Goal: Task Accomplishment & Management: Use online tool/utility

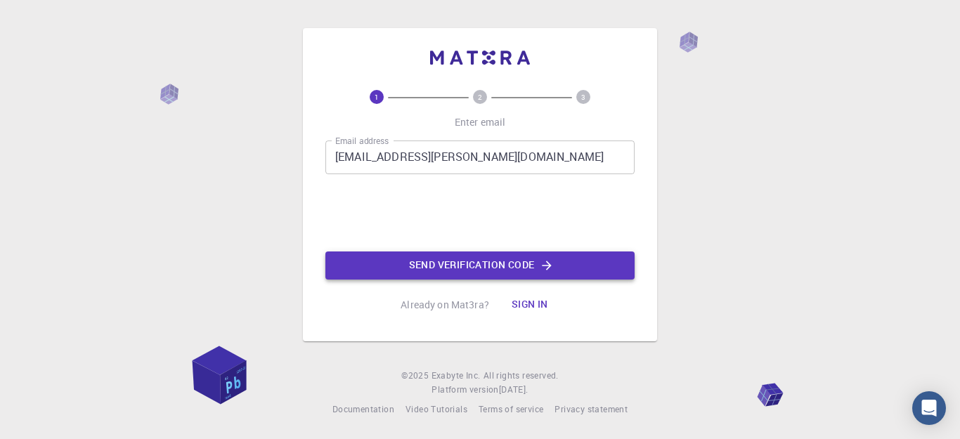
click at [438, 265] on button "Send verification code" at bounding box center [479, 265] width 309 height 28
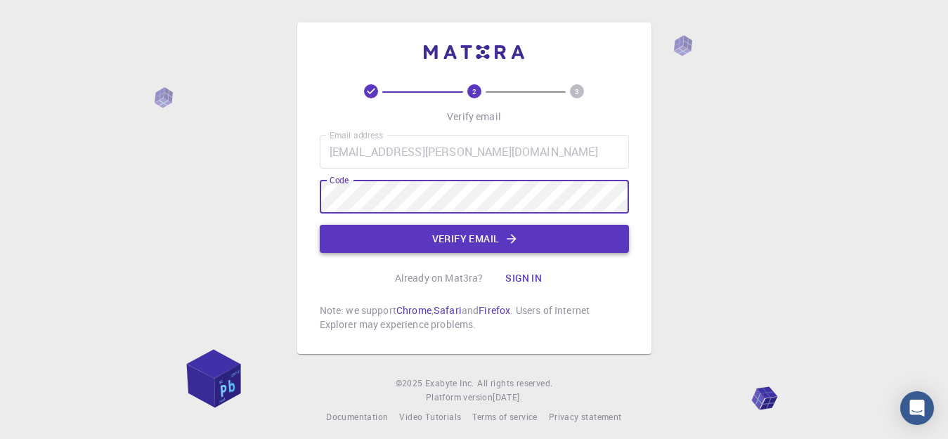
click at [510, 225] on button "Verify email" at bounding box center [474, 239] width 309 height 28
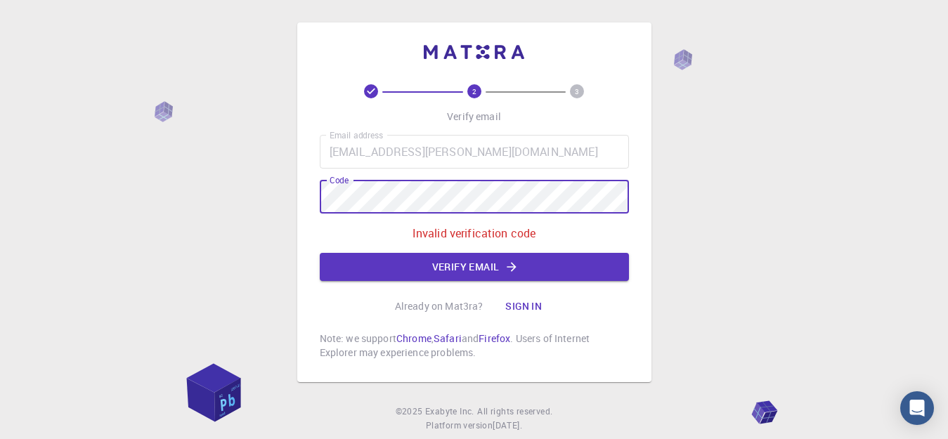
click at [0, 198] on div "2 3 Verify email Email address [EMAIL_ADDRESS][PERSON_NAME][DOMAIN_NAME] Email …" at bounding box center [474, 237] width 948 height 475
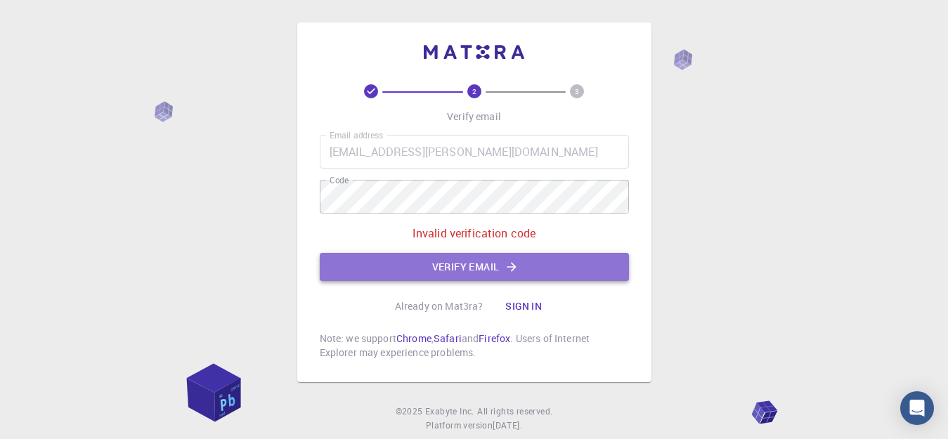
click at [410, 256] on button "Verify email" at bounding box center [474, 267] width 309 height 28
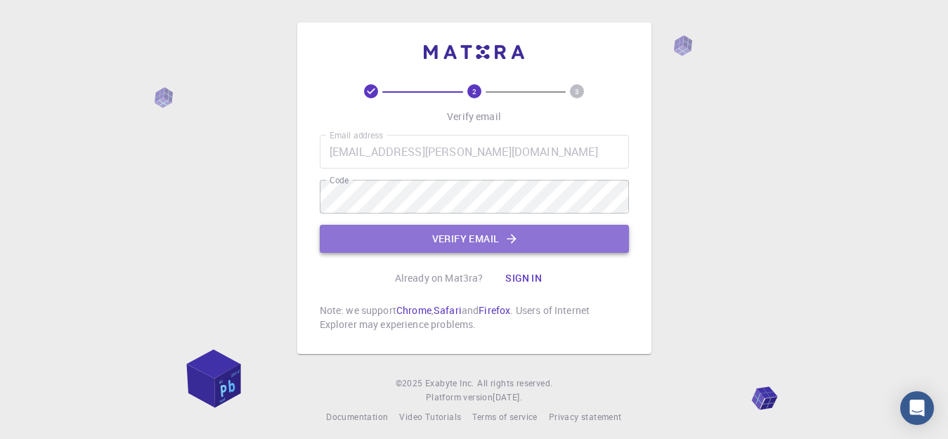
click at [469, 237] on button "Verify email" at bounding box center [474, 239] width 309 height 28
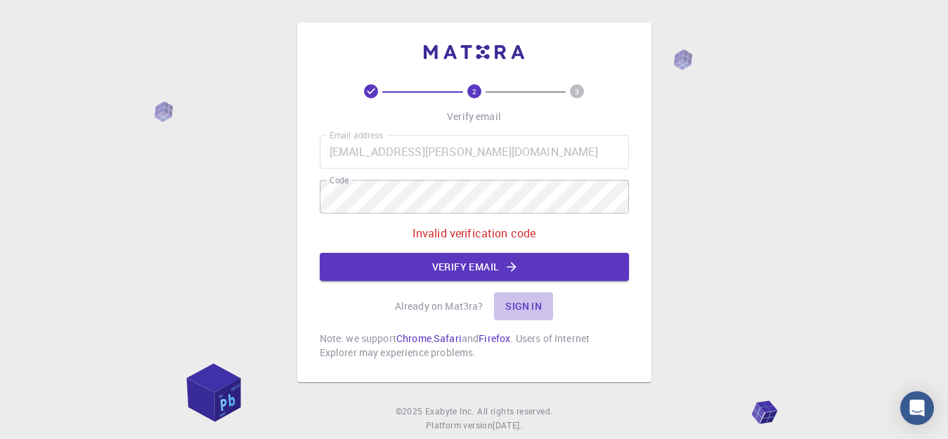
click at [518, 307] on button "Sign in" at bounding box center [523, 306] width 59 height 28
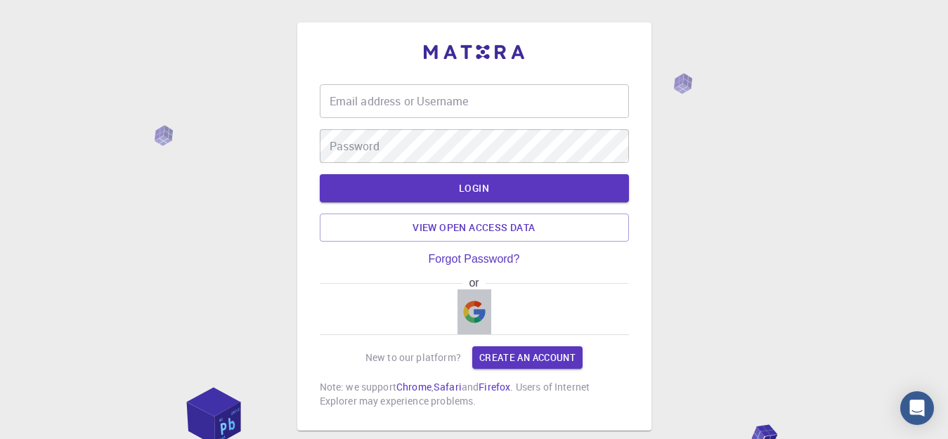
click at [477, 313] on img "button" at bounding box center [474, 312] width 22 height 22
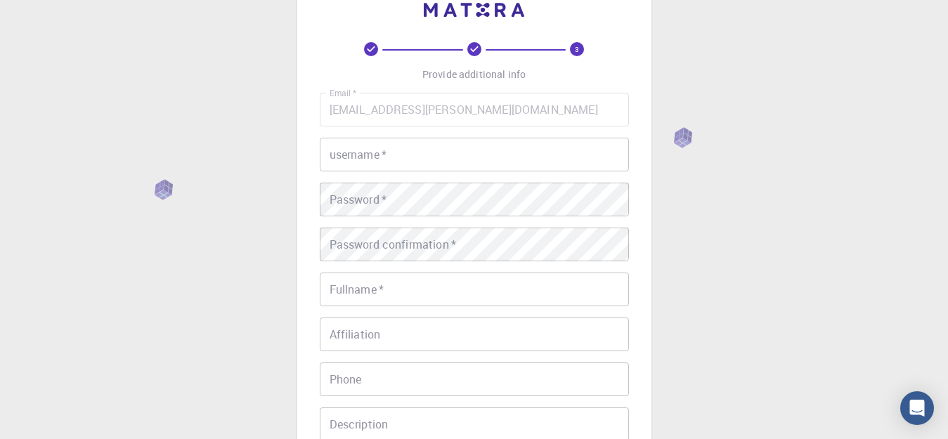
scroll to position [39, 0]
click at [543, 110] on input "[EMAIL_ADDRESS][PERSON_NAME][DOMAIN_NAME]" at bounding box center [474, 113] width 309 height 34
click at [473, 115] on input "[EMAIL_ADDRESS][PERSON_NAME][DOMAIN_NAME]" at bounding box center [474, 113] width 309 height 34
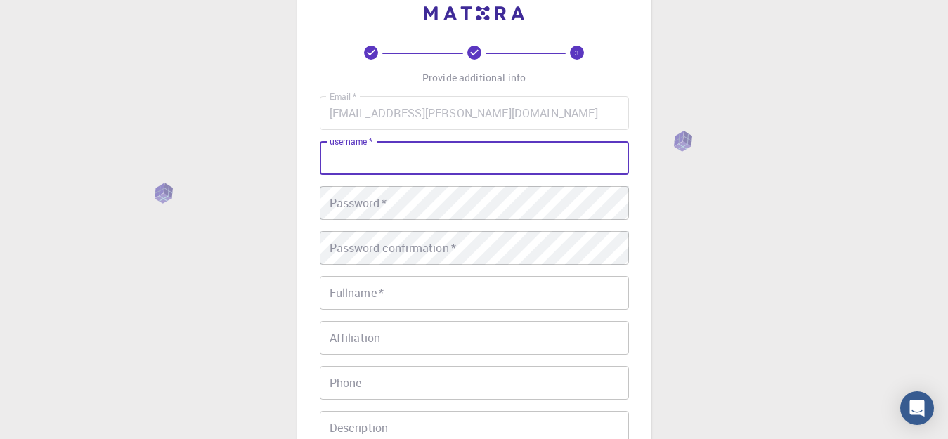
click at [457, 153] on input "username   *" at bounding box center [474, 158] width 309 height 34
type input "Arken"
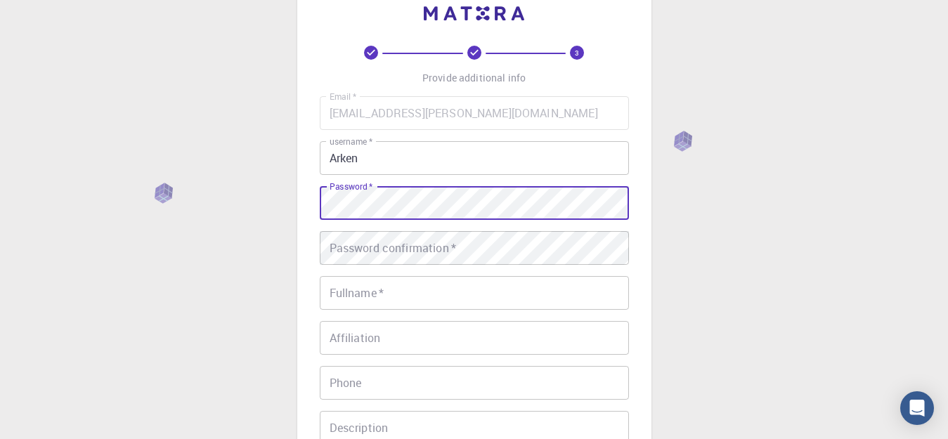
click at [247, 200] on div "3 Provide additional info Email   * ali.harchani@gmail.com Email   * username  …" at bounding box center [474, 318] width 948 height 715
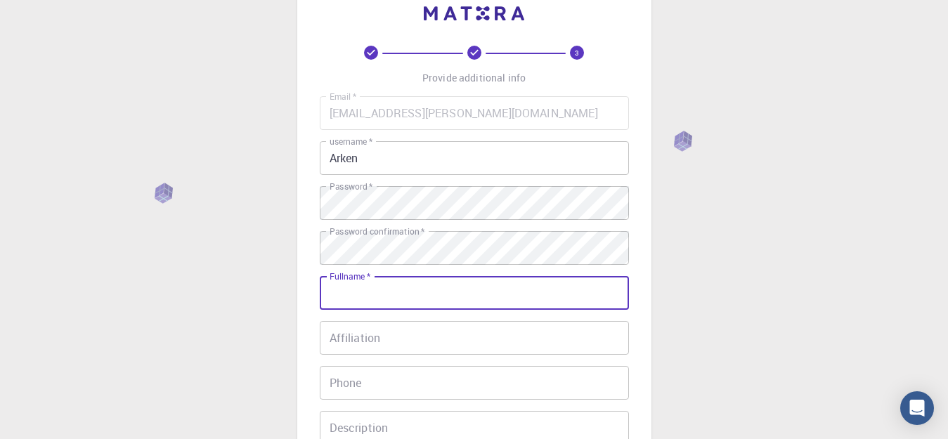
click at [414, 291] on input "Fullname   *" at bounding box center [474, 293] width 309 height 34
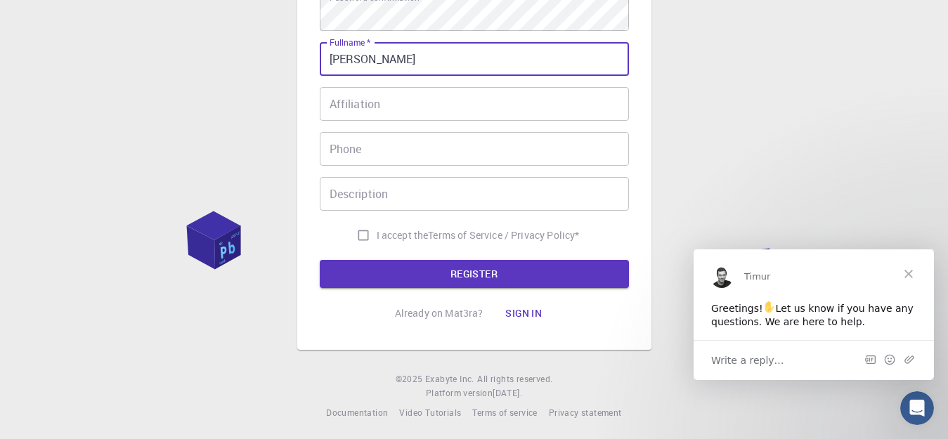
scroll to position [275, 0]
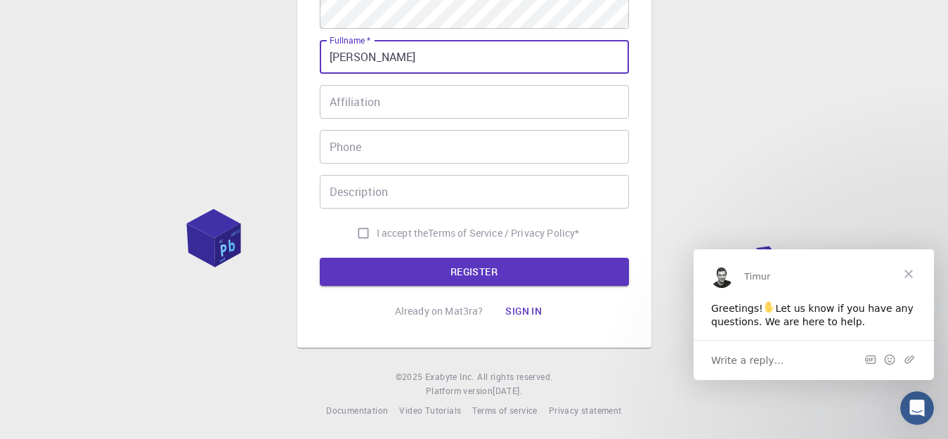
type input "arken sabek"
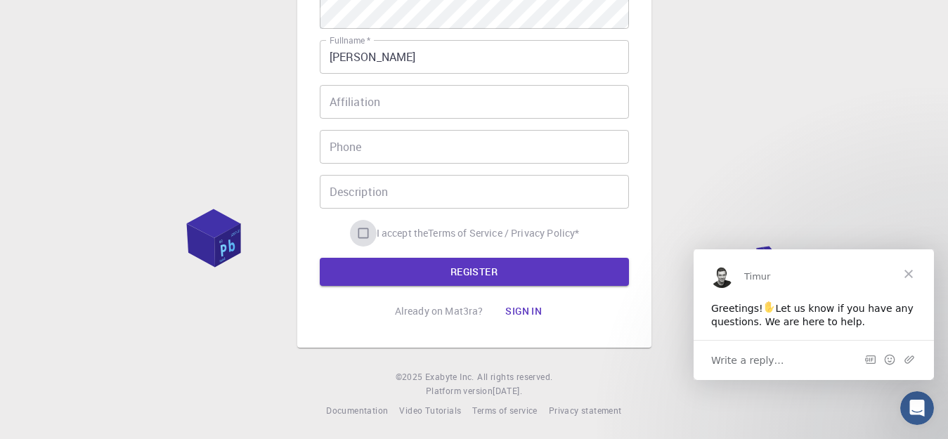
click at [361, 235] on input "I accept the Terms of Service / Privacy Policy *" at bounding box center [363, 233] width 27 height 27
checkbox input "true"
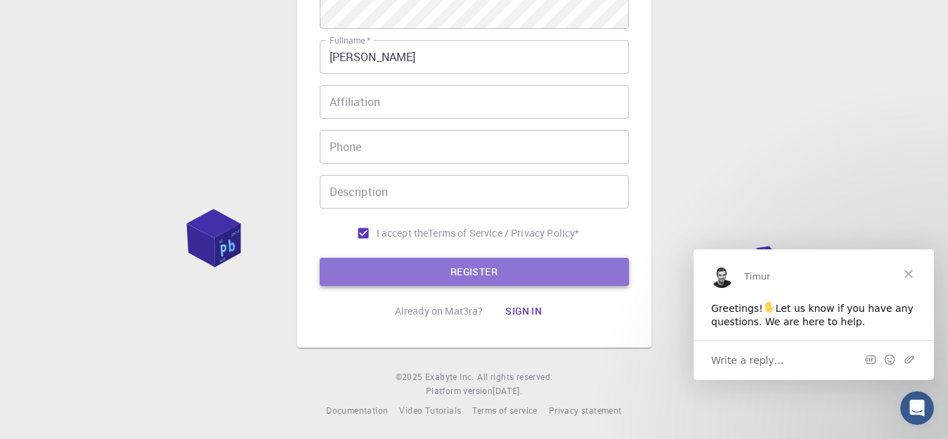
click at [483, 282] on button "REGISTER" at bounding box center [474, 272] width 309 height 28
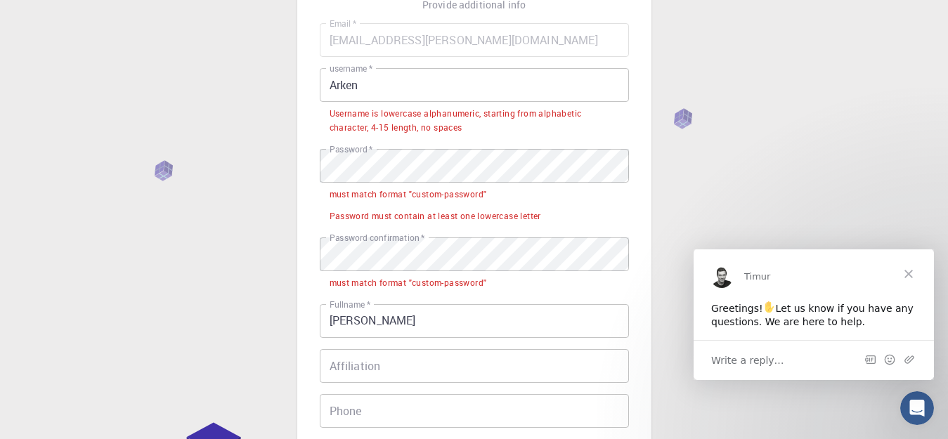
scroll to position [110, 0]
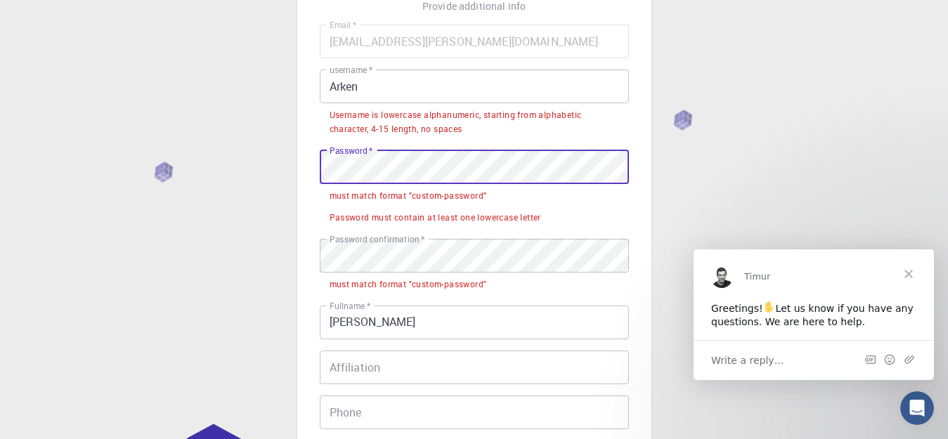
click at [240, 155] on div "3 Provide additional info Email   * ali.harchani@gmail.com Email   * username  …" at bounding box center [474, 298] width 948 height 816
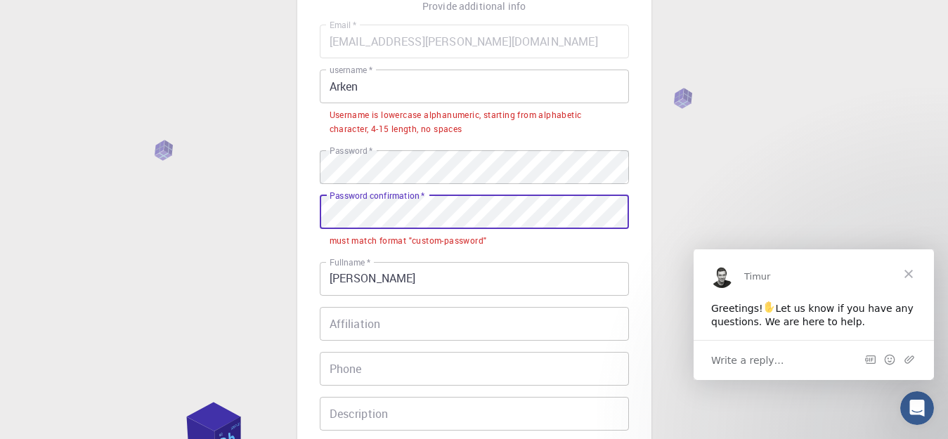
click at [125, 178] on div "3 Provide additional info Email   * ali.harchani@gmail.com Email   * username  …" at bounding box center [474, 276] width 948 height 772
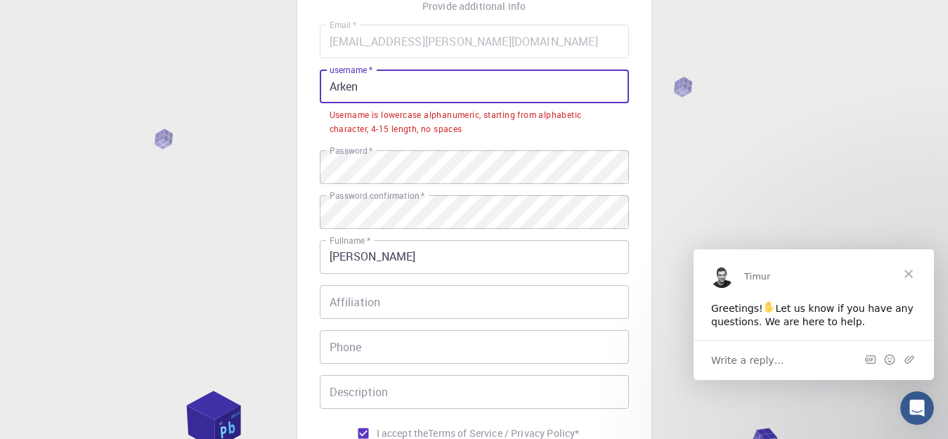
click at [332, 93] on input "Arken" at bounding box center [474, 87] width 309 height 34
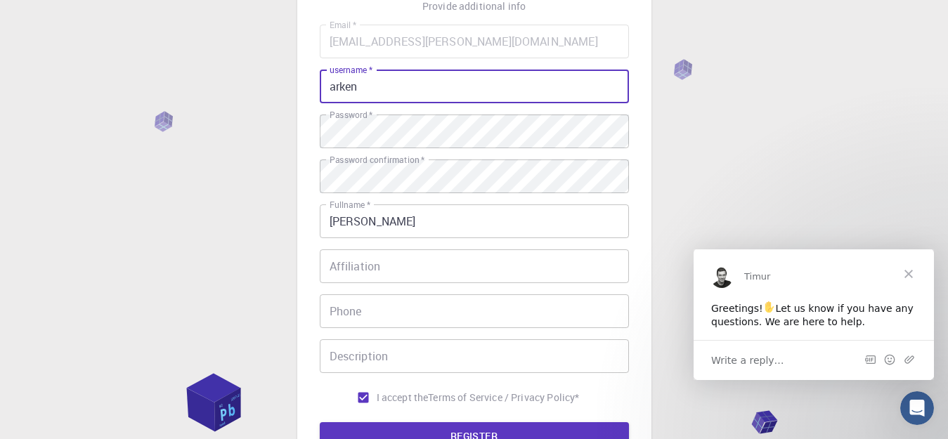
scroll to position [276, 0]
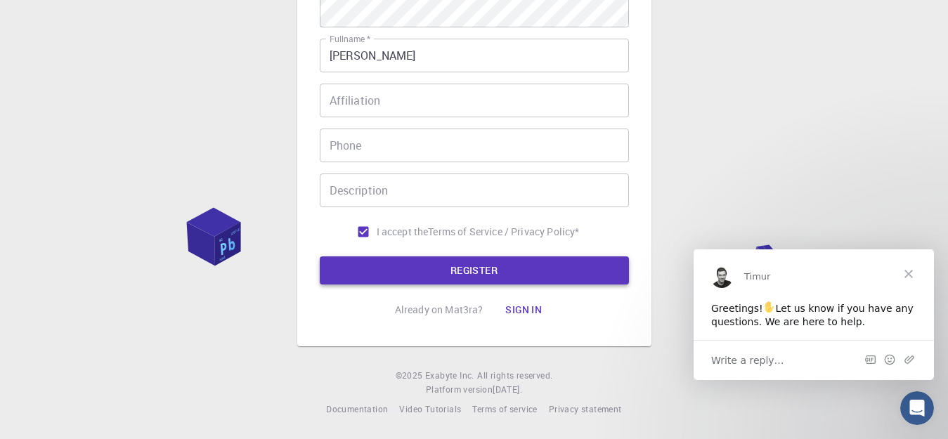
type input "arken"
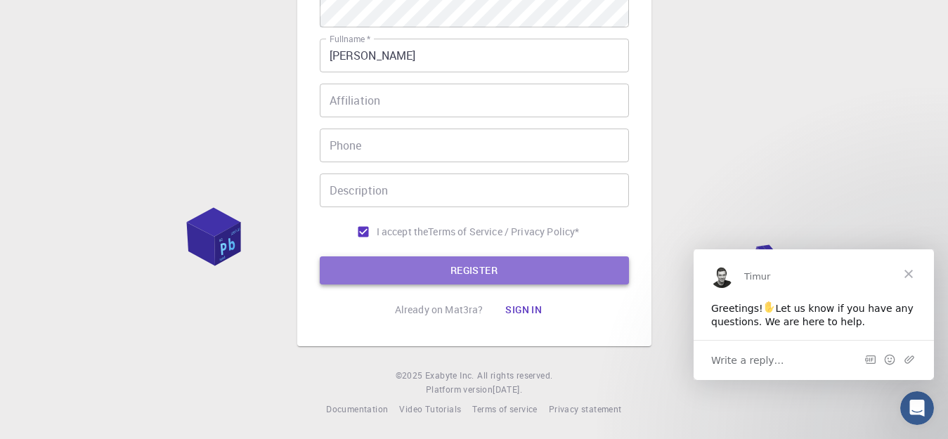
click at [468, 265] on button "REGISTER" at bounding box center [474, 270] width 309 height 28
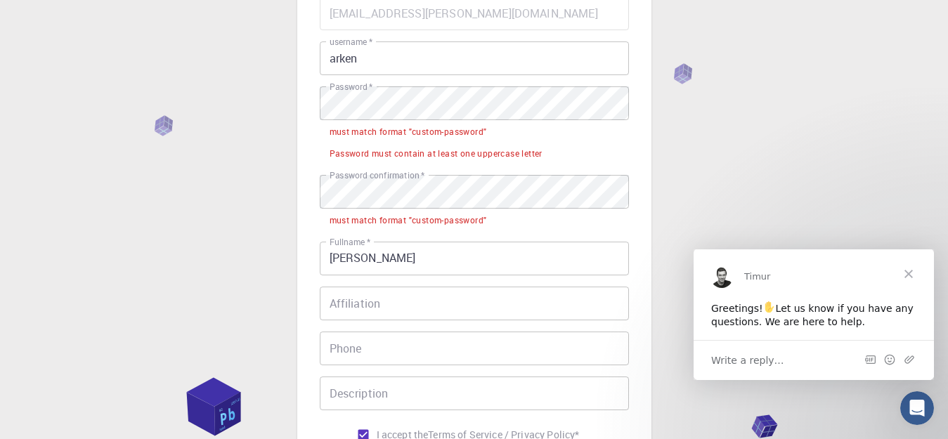
scroll to position [136, 0]
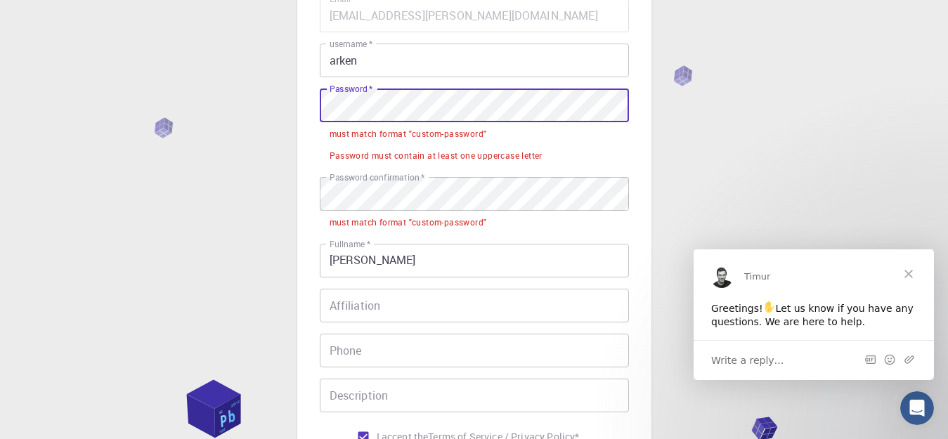
click at [178, 100] on div "3 Provide additional info Email   * ali.harchani@gmail.com Email   * username  …" at bounding box center [474, 254] width 948 height 780
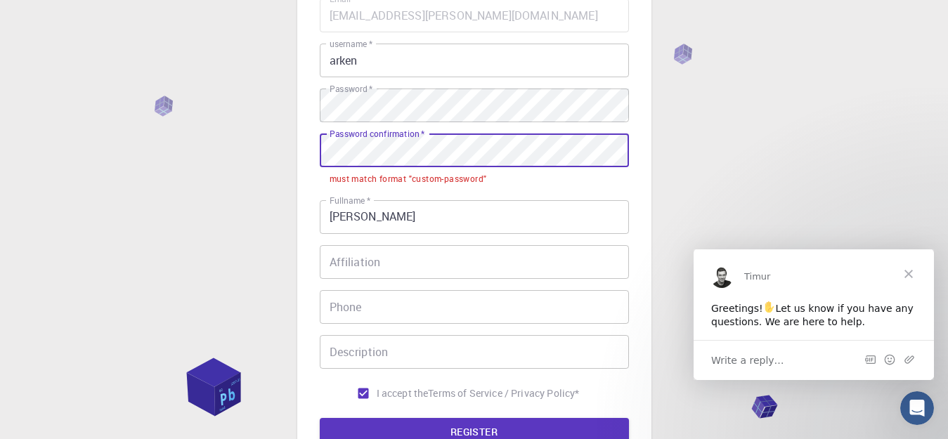
click at [73, 154] on div "3 Provide additional info Email   * ali.harchani@gmail.com Email   * username  …" at bounding box center [474, 232] width 948 height 737
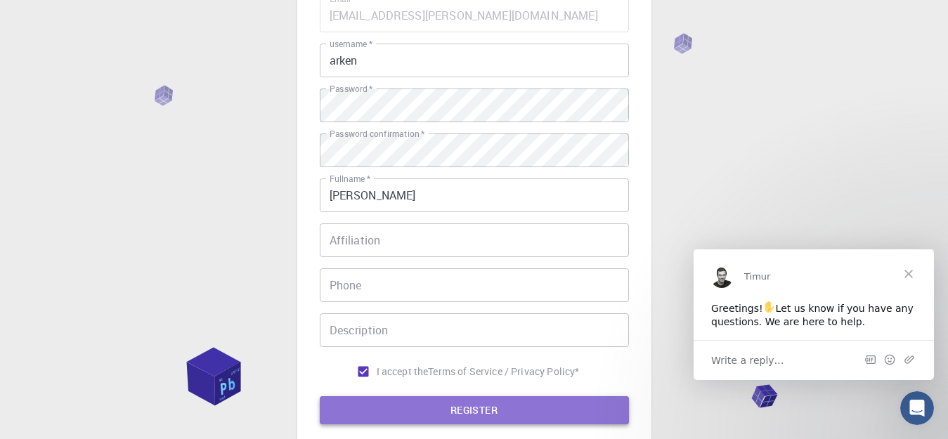
click at [469, 407] on button "REGISTER" at bounding box center [474, 410] width 309 height 28
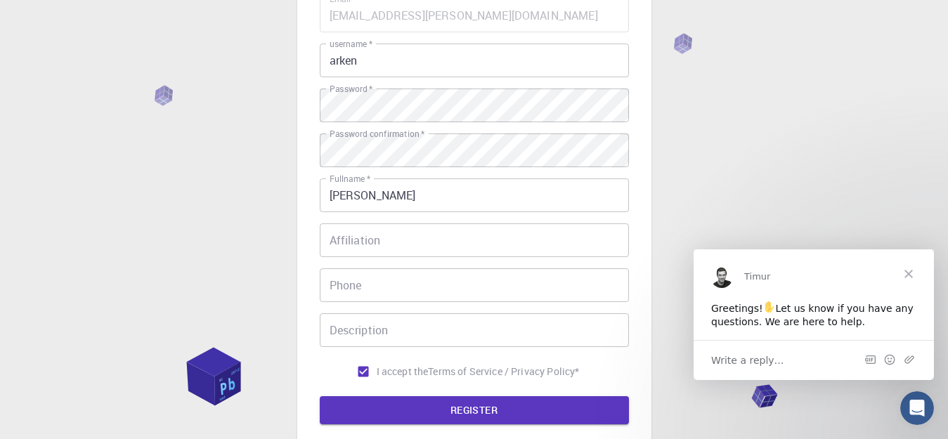
scroll to position [0, 0]
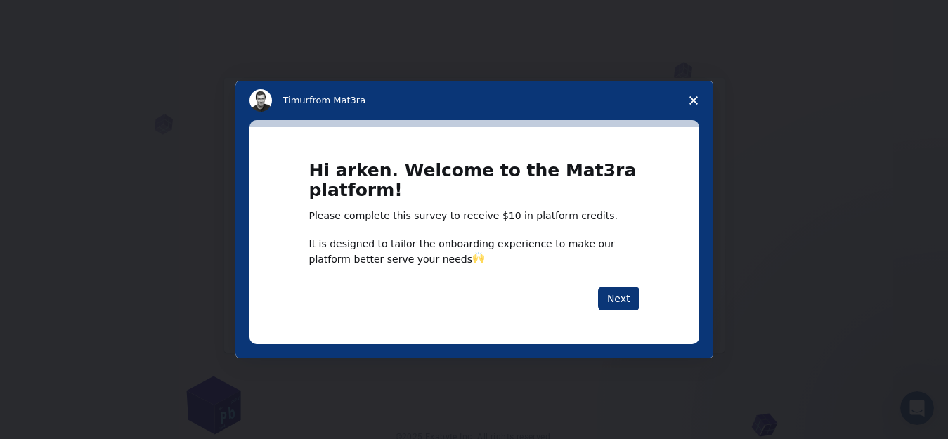
click at [687, 95] on span "Close survey" at bounding box center [693, 100] width 39 height 39
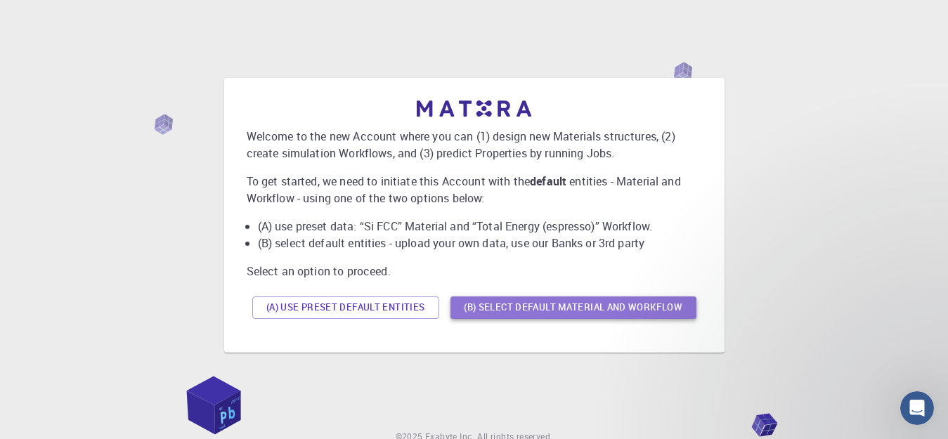
click at [642, 306] on button "(B) Select default material and workflow" at bounding box center [573, 307] width 246 height 22
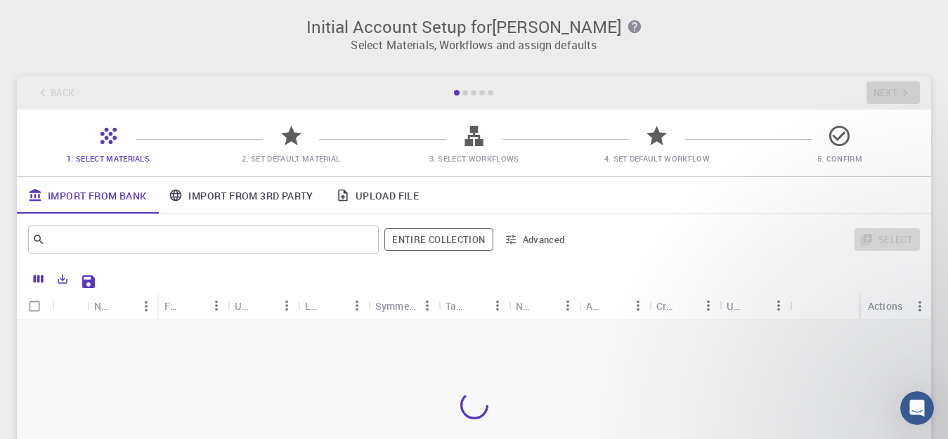
drag, startPoint x: 946, startPoint y: 203, endPoint x: 959, endPoint y: 255, distance: 53.7
click at [948, 255] on html "Initial Account Setup for arken sabek Select Materials, Workflows and assign de…" at bounding box center [474, 319] width 948 height 638
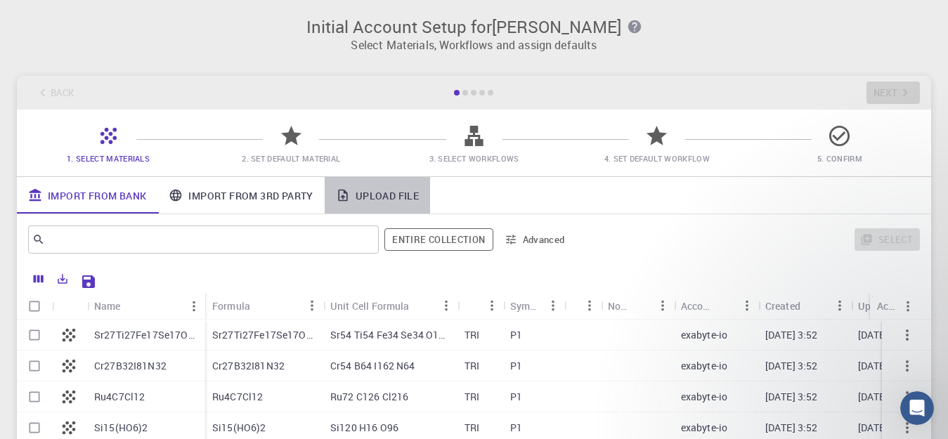
click at [384, 198] on link "Upload File" at bounding box center [377, 195] width 105 height 37
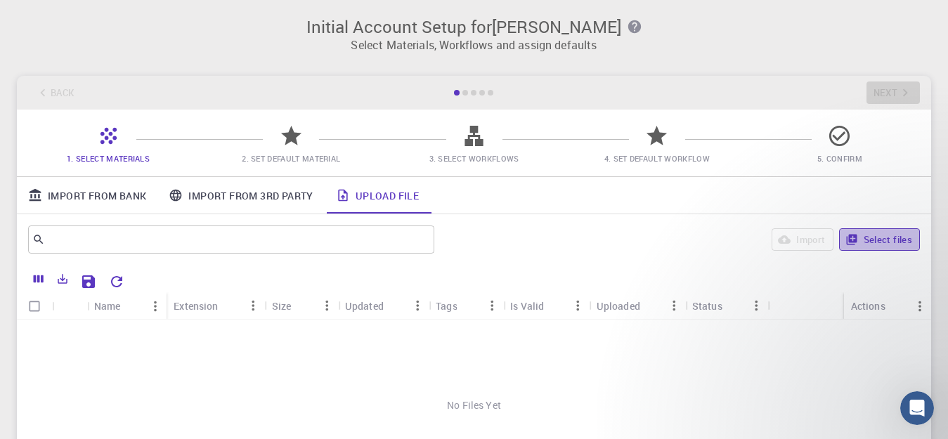
click at [894, 239] on button "Select files" at bounding box center [879, 239] width 81 height 22
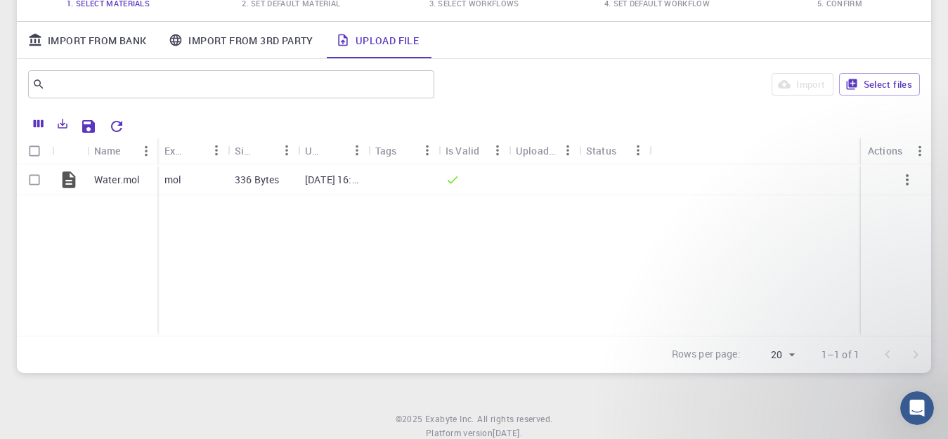
scroll to position [187, 0]
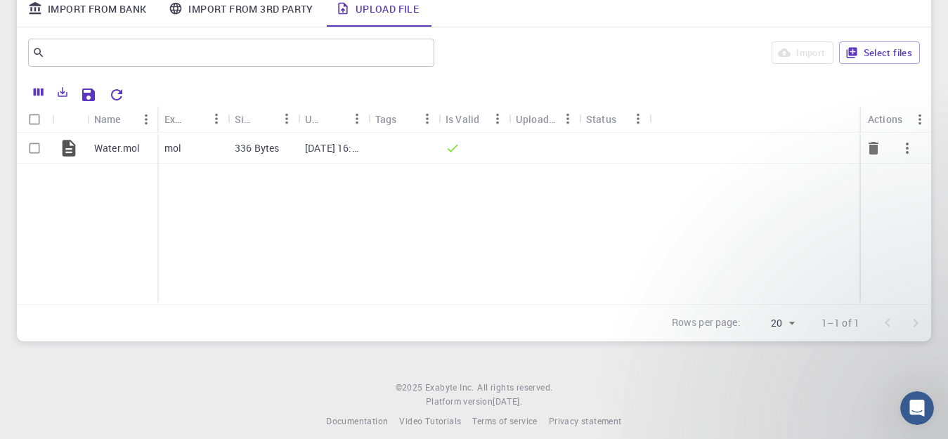
click at [917, 145] on button "button" at bounding box center [907, 148] width 34 height 34
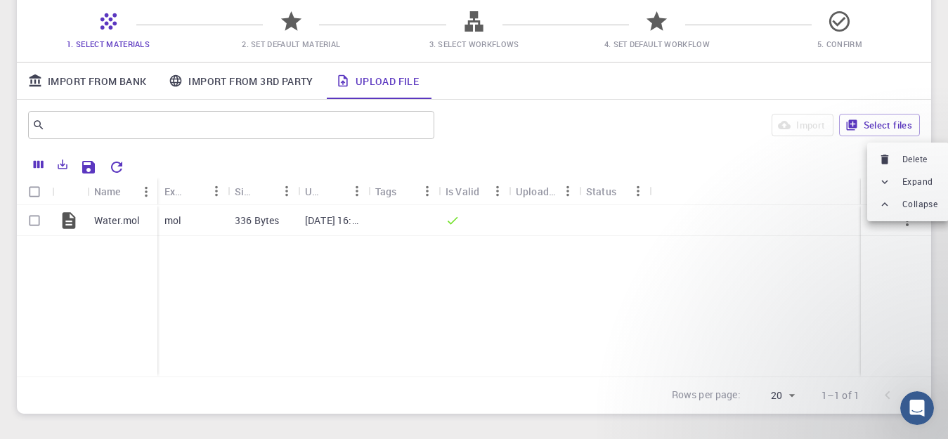
scroll to position [112, 0]
click at [124, 223] on div at bounding box center [474, 219] width 948 height 439
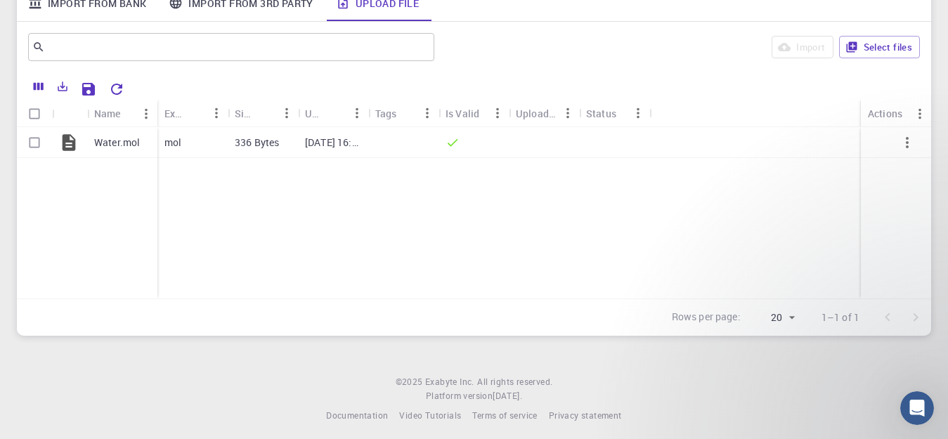
scroll to position [199, 0]
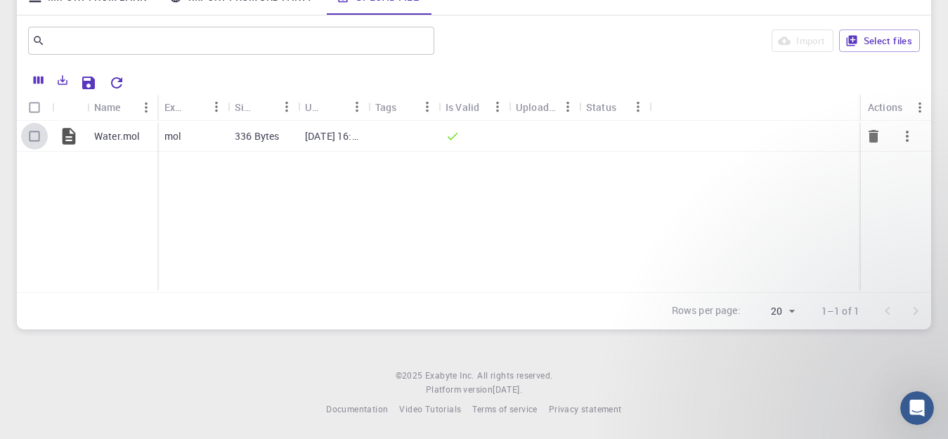
click at [36, 134] on input "Select row" at bounding box center [34, 136] width 27 height 27
checkbox input "true"
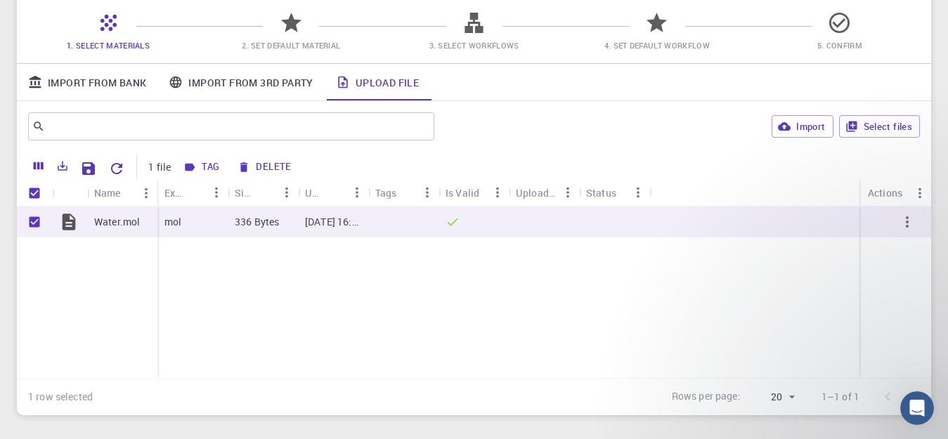
scroll to position [111, 0]
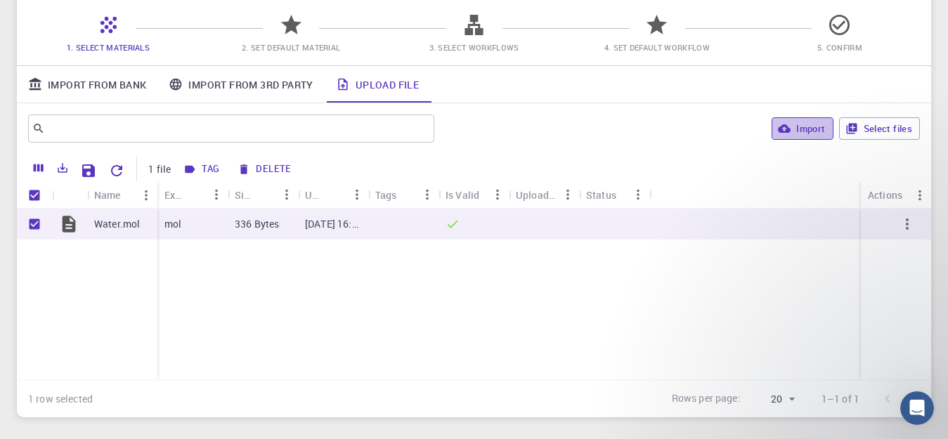
click at [817, 129] on button "Import" at bounding box center [801, 128] width 61 height 22
checkbox input "false"
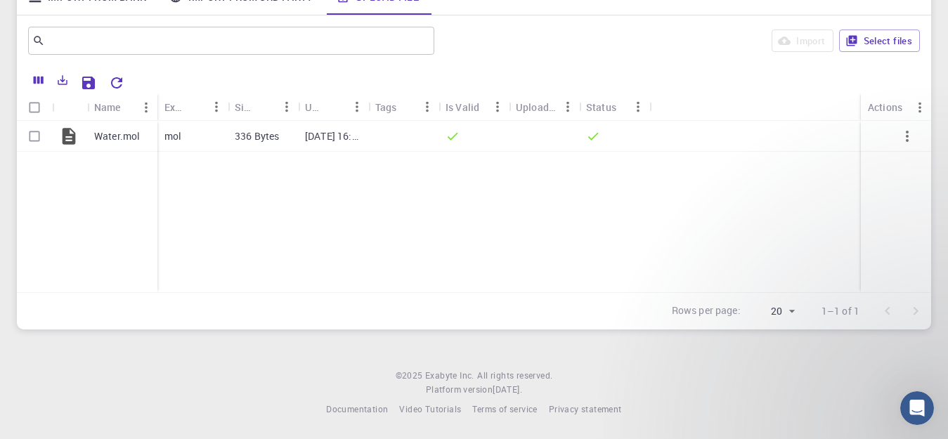
scroll to position [0, 0]
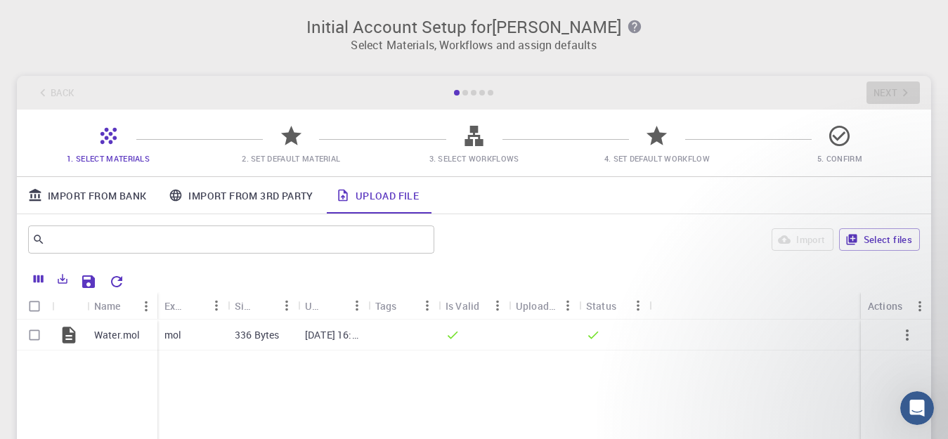
click at [305, 166] on div "1. Select Materials 2. Set Default Material 3. Select Workflows 4. Set Default …" at bounding box center [474, 143] width 914 height 67
click at [917, 334] on button "button" at bounding box center [907, 335] width 34 height 34
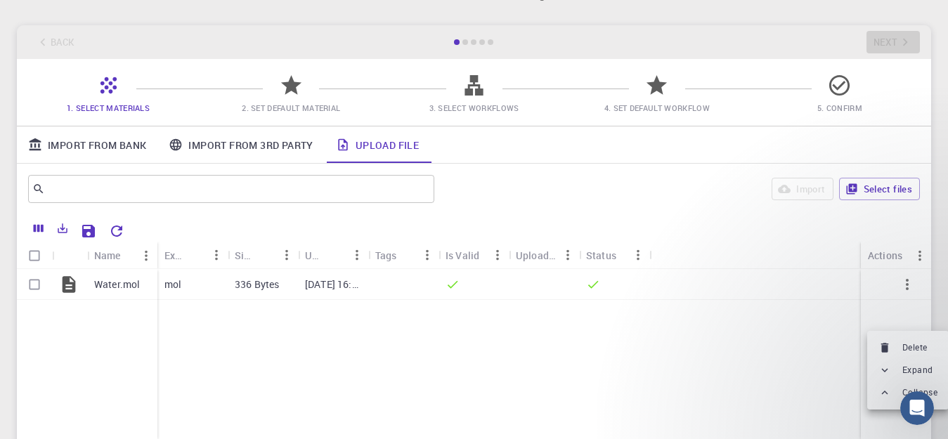
scroll to position [56, 0]
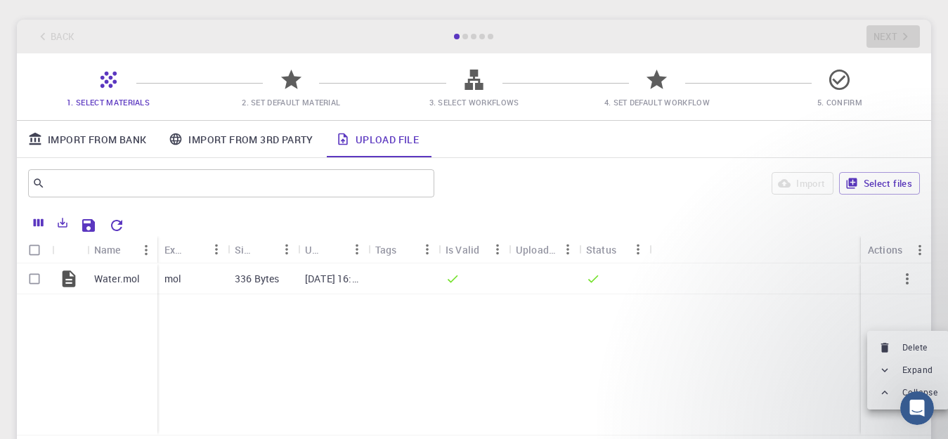
click at [911, 277] on div at bounding box center [474, 219] width 948 height 439
click at [907, 277] on icon "button" at bounding box center [906, 278] width 17 height 17
click at [31, 278] on div at bounding box center [474, 219] width 948 height 439
click at [31, 278] on input "Select row" at bounding box center [34, 279] width 27 height 27
checkbox input "true"
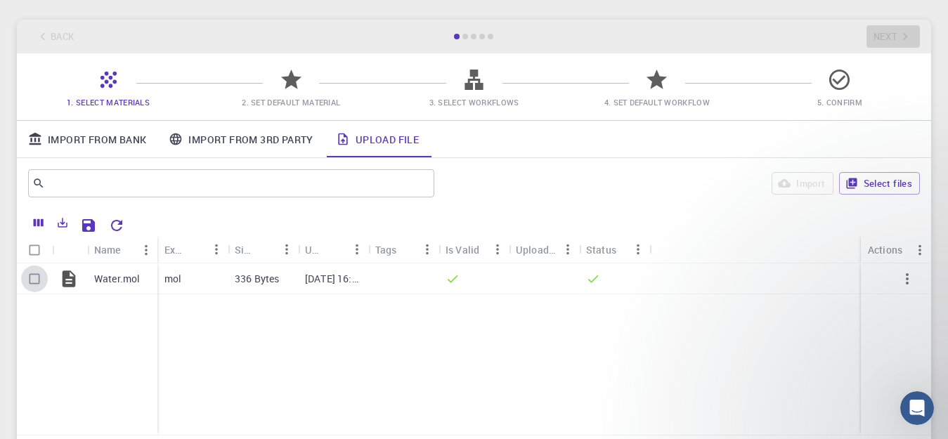
checkbox input "true"
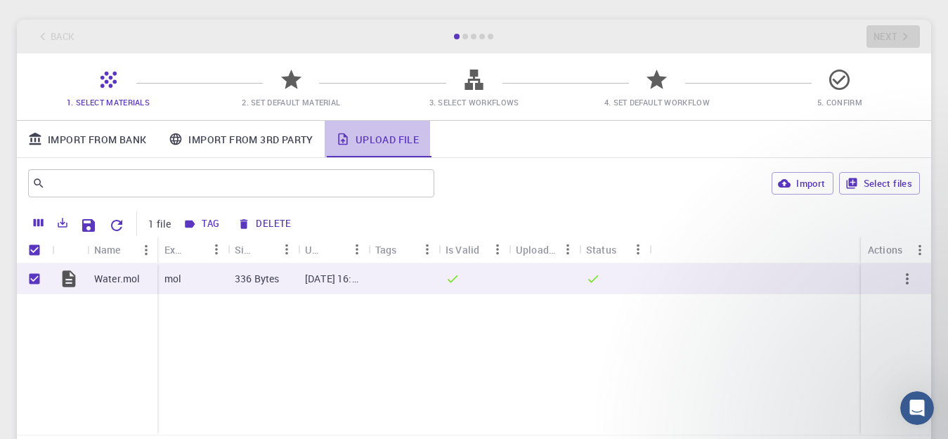
click at [383, 139] on link "Upload File" at bounding box center [377, 139] width 105 height 37
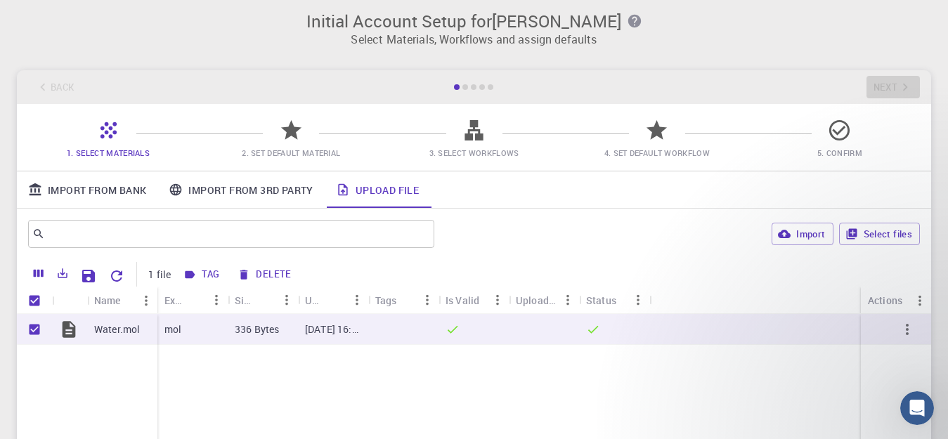
scroll to position [0, 0]
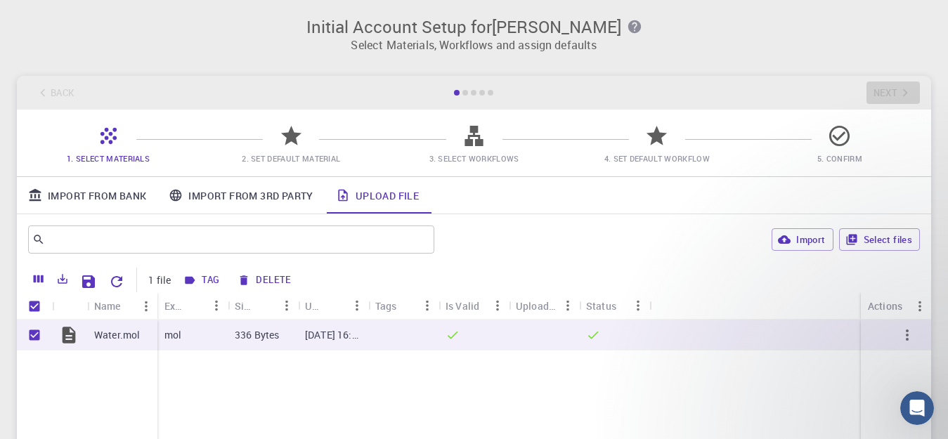
click at [896, 98] on div "Back Next" at bounding box center [474, 93] width 914 height 34
click at [377, 188] on link "Upload File" at bounding box center [377, 195] width 105 height 37
click at [351, 235] on input "text" at bounding box center [226, 240] width 362 height 20
click at [887, 88] on div "Back Next" at bounding box center [474, 93] width 914 height 34
click at [532, 341] on div at bounding box center [544, 335] width 70 height 31
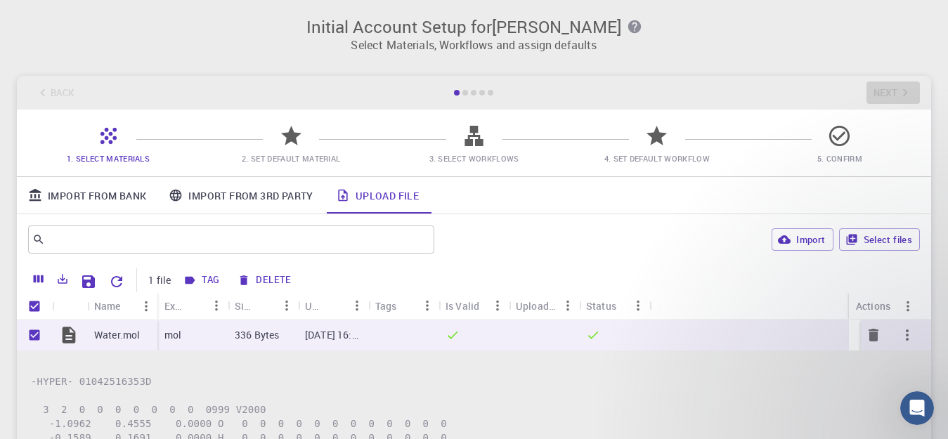
click at [532, 341] on div at bounding box center [544, 335] width 70 height 31
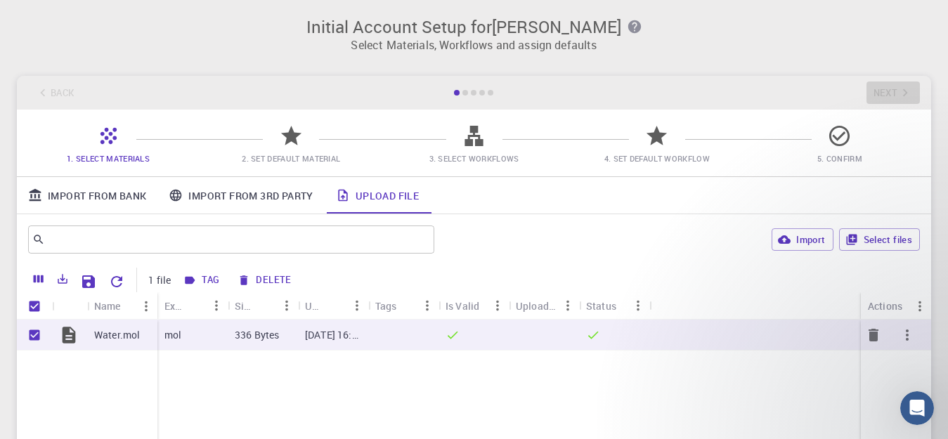
click at [532, 341] on div at bounding box center [544, 335] width 70 height 31
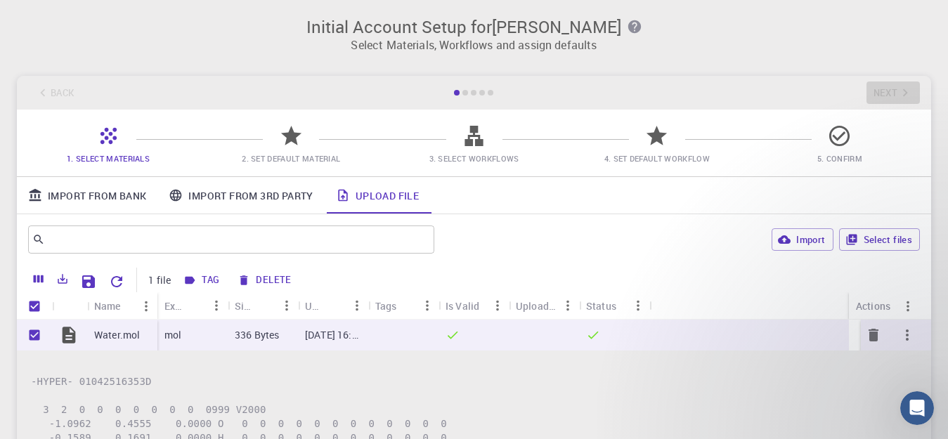
click at [532, 341] on div at bounding box center [544, 335] width 70 height 31
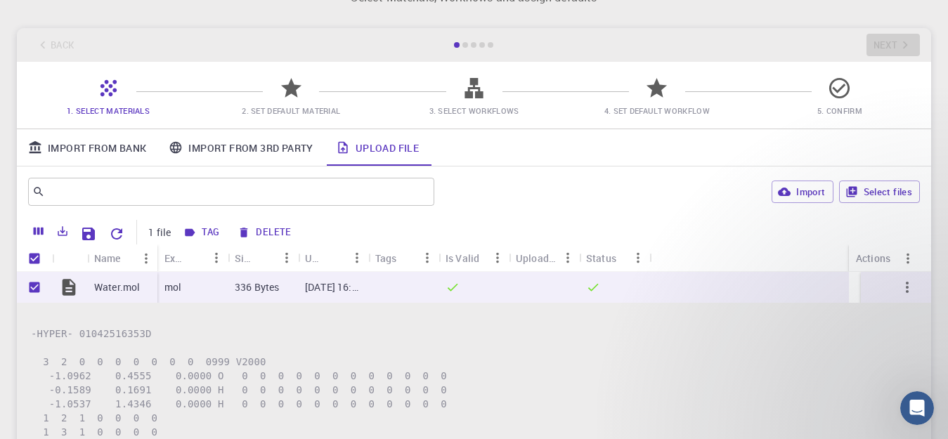
scroll to position [42, 0]
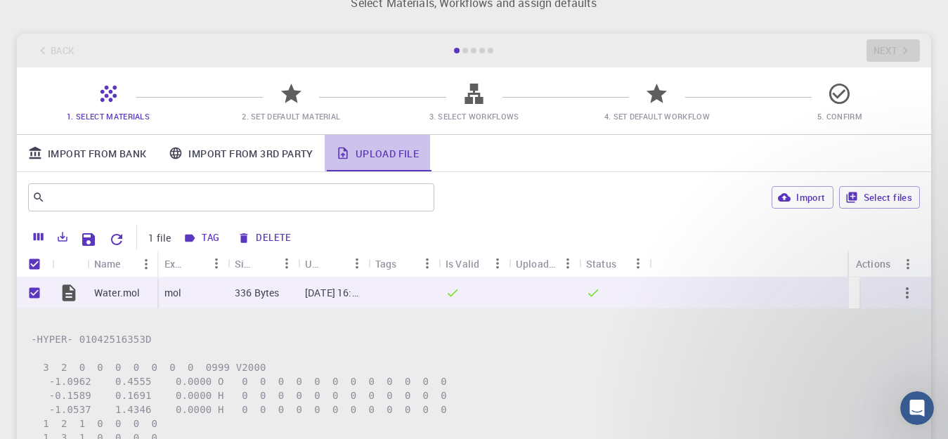
click at [355, 154] on link "Upload File" at bounding box center [377, 153] width 105 height 37
click at [275, 154] on link "Import From 3rd Party" at bounding box center [240, 153] width 166 height 37
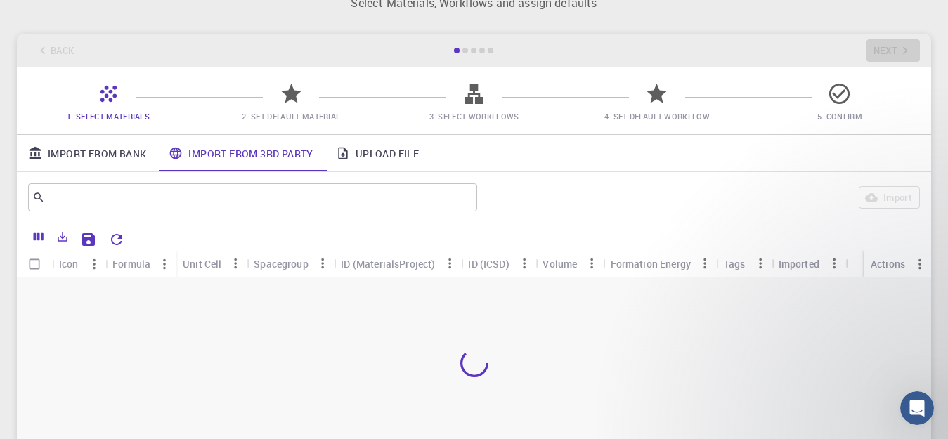
click at [374, 150] on link "Upload File" at bounding box center [377, 153] width 105 height 37
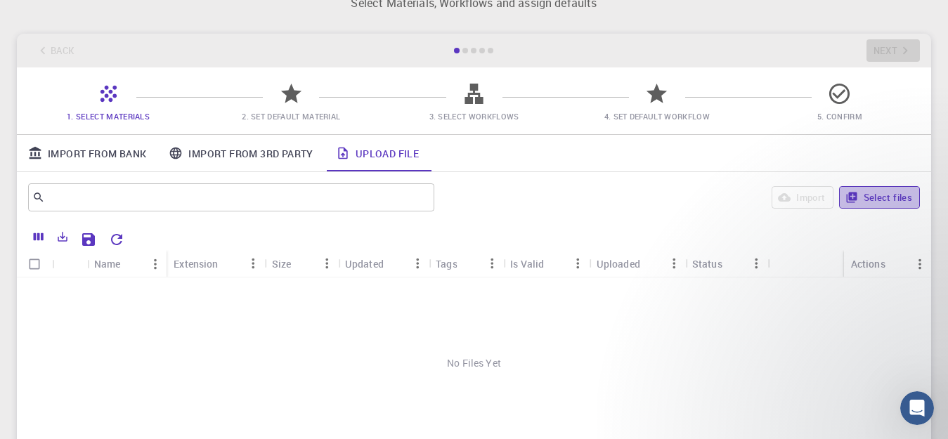
click at [872, 200] on button "Select files" at bounding box center [879, 197] width 81 height 22
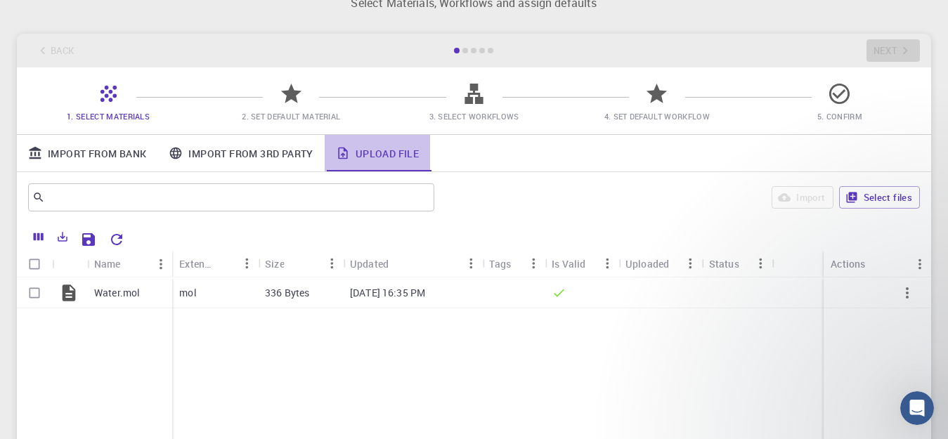
click at [397, 164] on link "Upload File" at bounding box center [377, 153] width 105 height 37
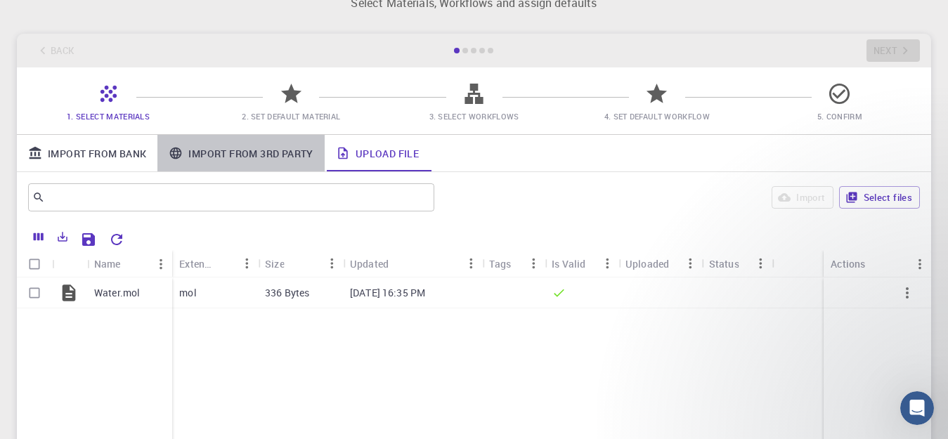
click at [198, 156] on link "Import From 3rd Party" at bounding box center [240, 153] width 166 height 37
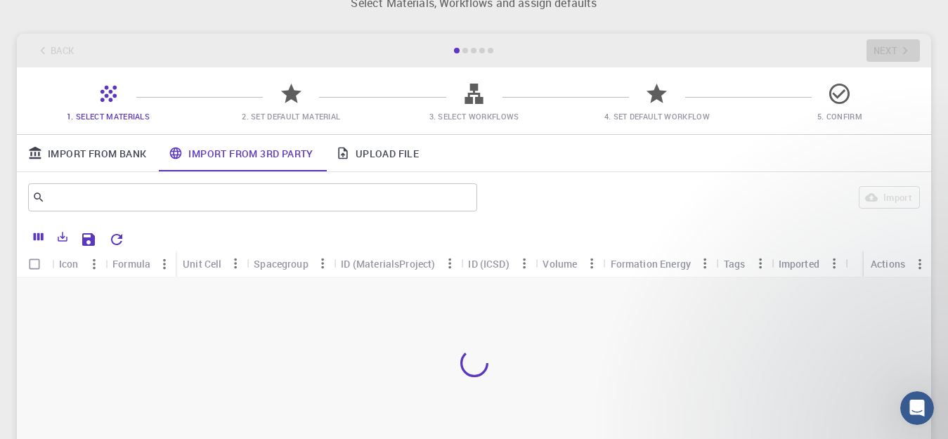
click at [370, 157] on link "Upload File" at bounding box center [377, 153] width 105 height 37
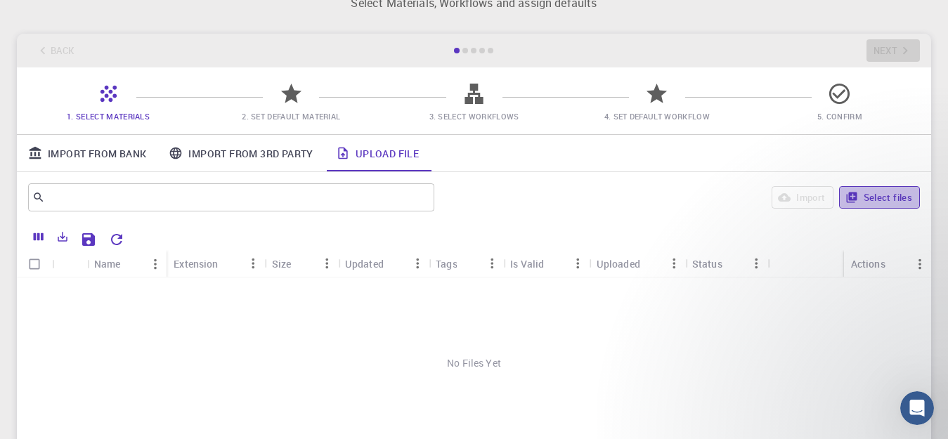
click at [867, 197] on button "Select files" at bounding box center [879, 197] width 81 height 22
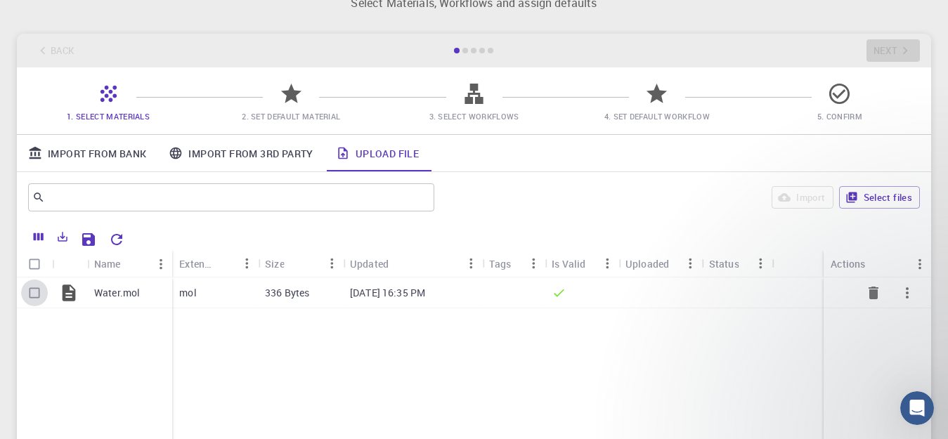
click at [31, 291] on input "Select row" at bounding box center [34, 293] width 27 height 27
checkbox input "true"
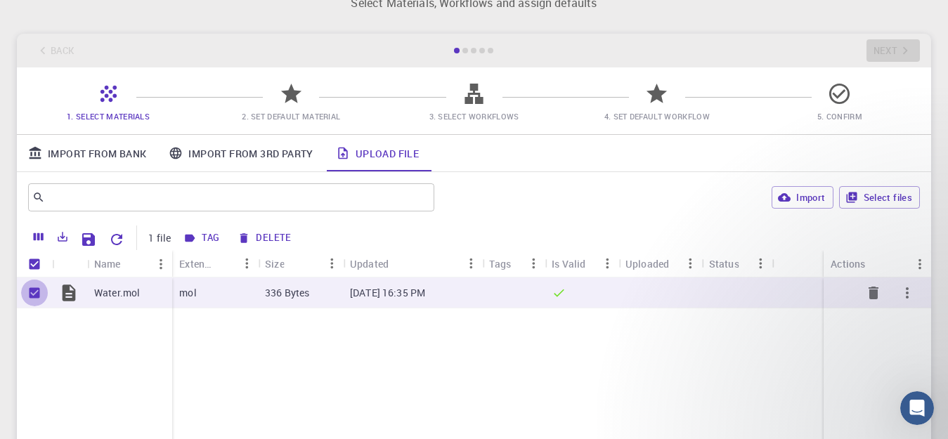
click at [37, 291] on input "Unselect row" at bounding box center [34, 293] width 27 height 27
checkbox input "false"
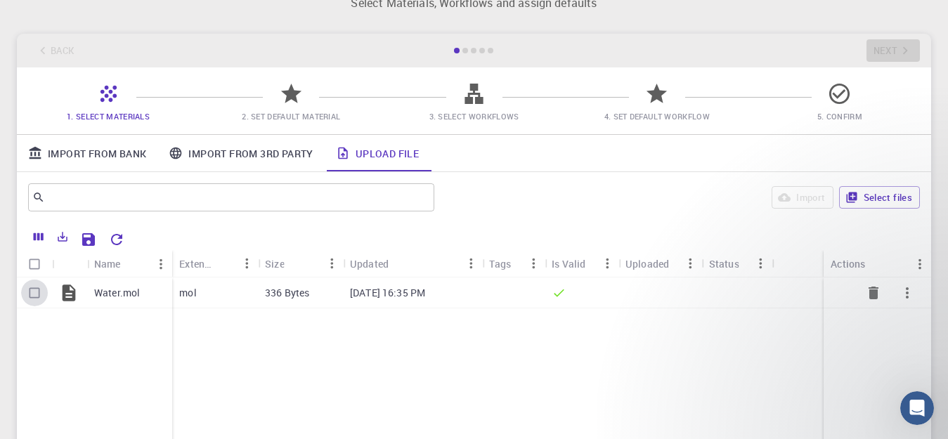
click at [37, 291] on input "Select row" at bounding box center [34, 293] width 27 height 27
checkbox input "true"
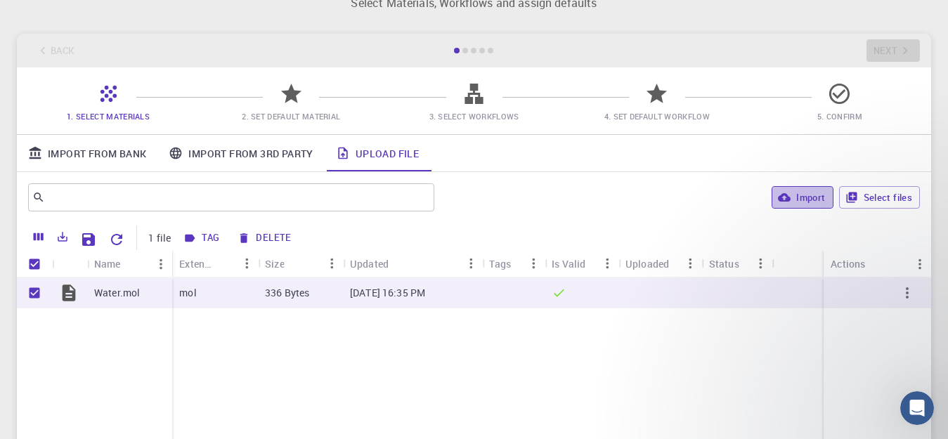
click at [809, 192] on button "Import" at bounding box center [801, 197] width 61 height 22
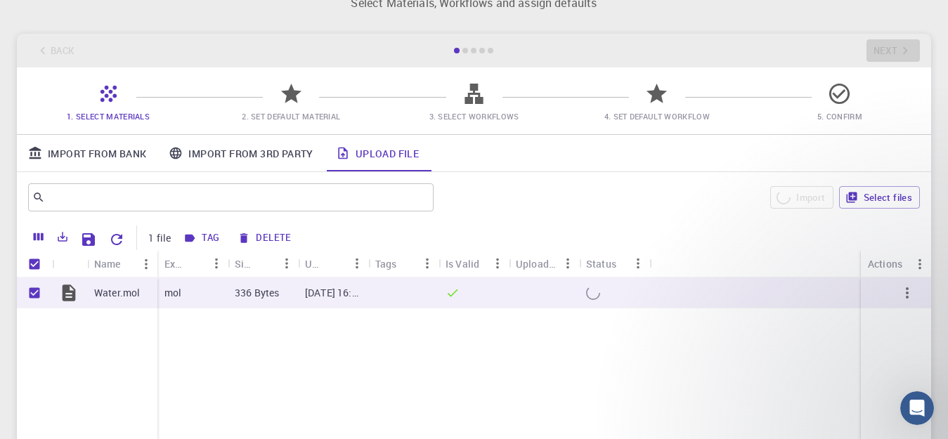
checkbox input "false"
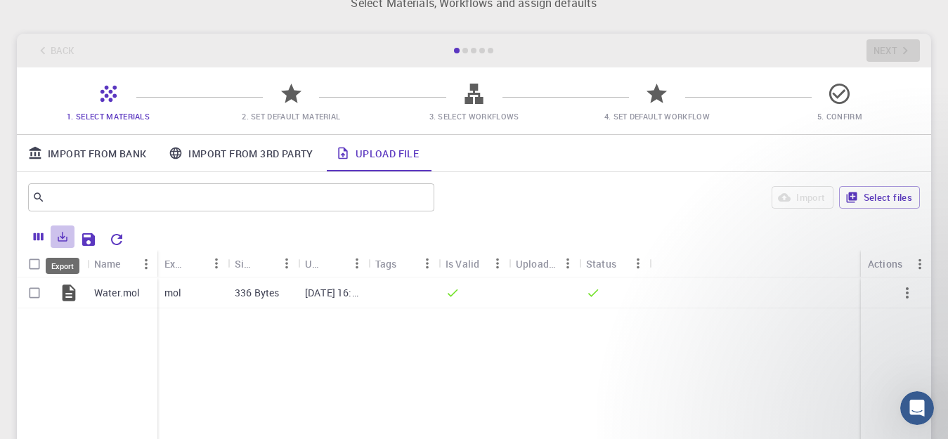
click at [62, 240] on icon "Export" at bounding box center [62, 236] width 13 height 13
click at [84, 240] on icon "Save Explorer Settings" at bounding box center [88, 239] width 13 height 13
click at [563, 266] on icon "Menu" at bounding box center [567, 263] width 15 height 15
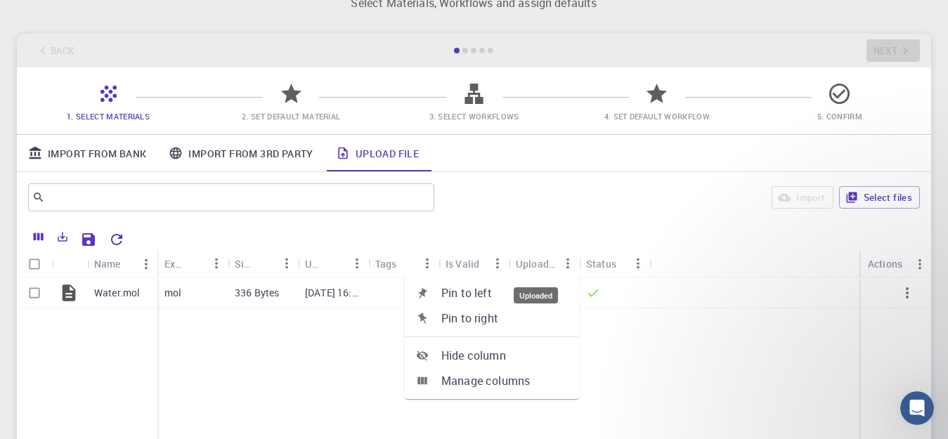
click at [546, 266] on div "Uploaded" at bounding box center [536, 263] width 41 height 27
click at [545, 266] on div "Uploaded" at bounding box center [536, 263] width 41 height 27
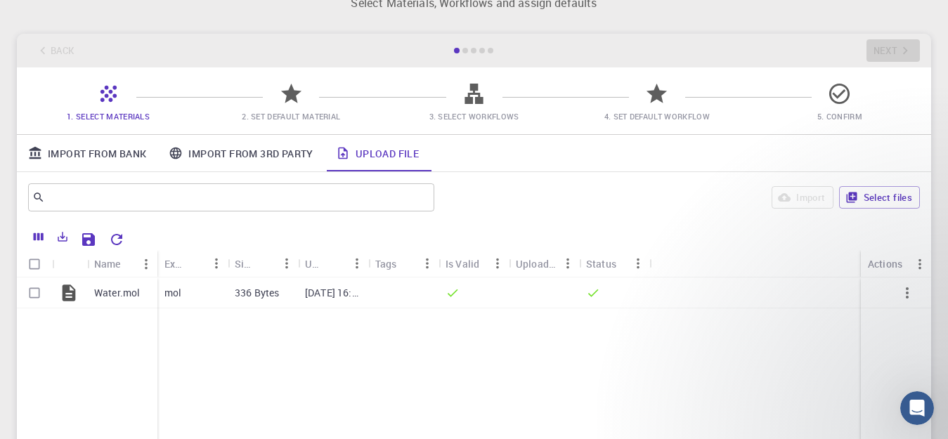
click at [828, 120] on span "5. Confirm" at bounding box center [839, 116] width 45 height 11
click at [665, 109] on span "4. Set Default Workflow" at bounding box center [656, 116] width 171 height 14
click at [99, 96] on icon at bounding box center [108, 93] width 25 height 25
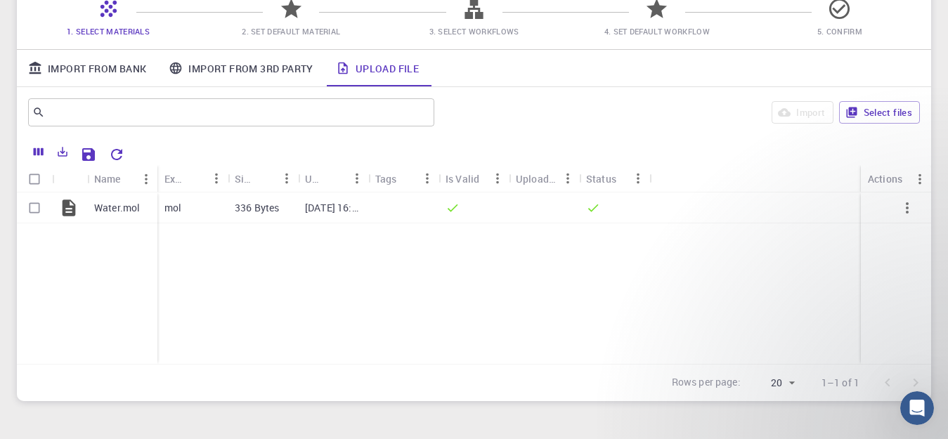
scroll to position [124, 0]
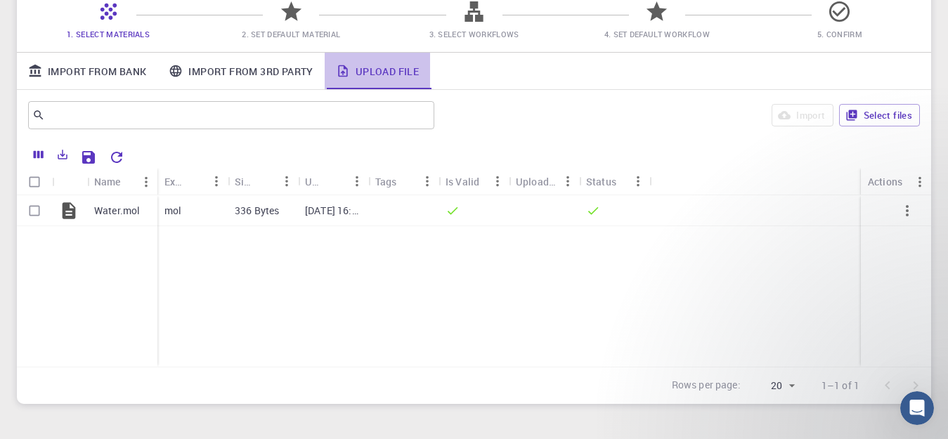
click at [402, 75] on link "Upload File" at bounding box center [377, 71] width 105 height 37
click at [388, 185] on div "Tags" at bounding box center [386, 181] width 22 height 27
click at [422, 184] on icon "Menu" at bounding box center [426, 181] width 15 height 15
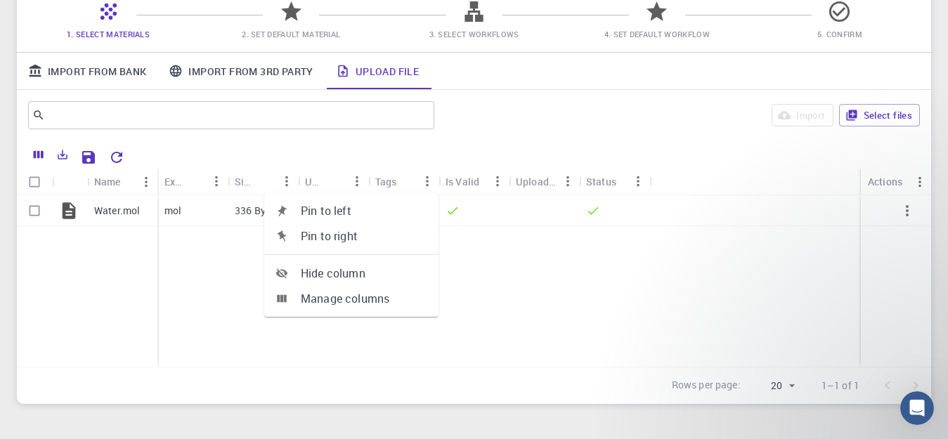
click at [355, 268] on span "Hide column" at bounding box center [364, 273] width 126 height 17
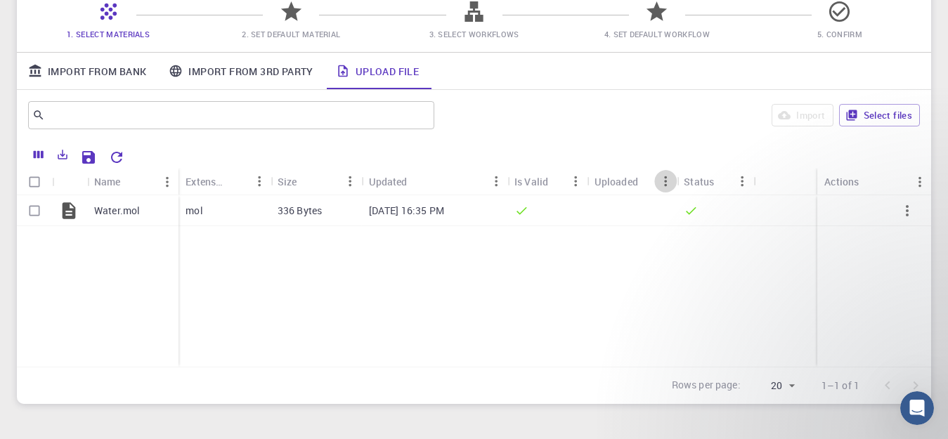
click at [660, 181] on icon "Menu" at bounding box center [665, 181] width 15 height 15
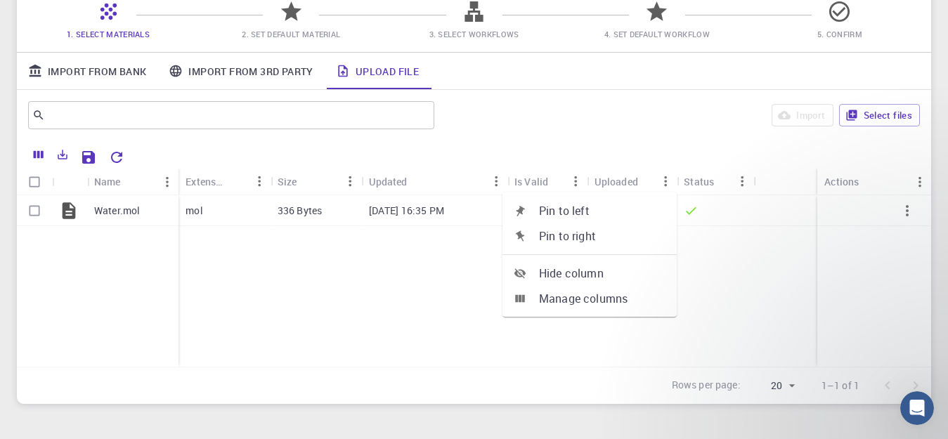
click at [591, 304] on span "Manage columns" at bounding box center [602, 298] width 126 height 17
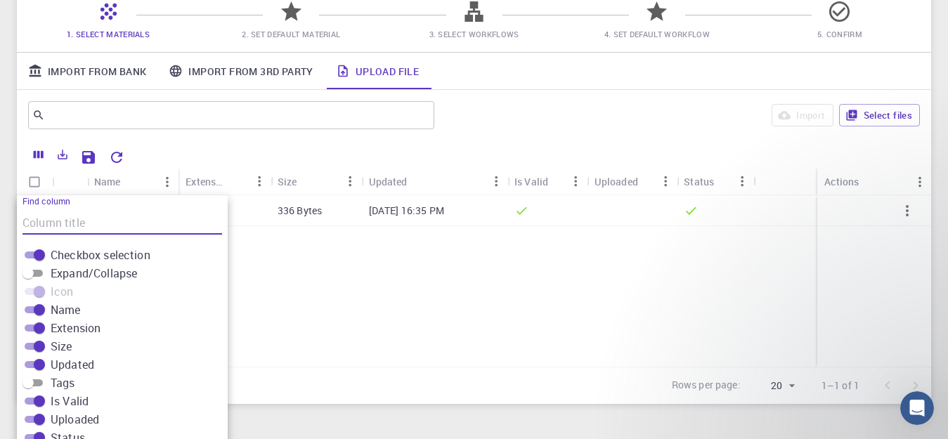
scroll to position [190, 0]
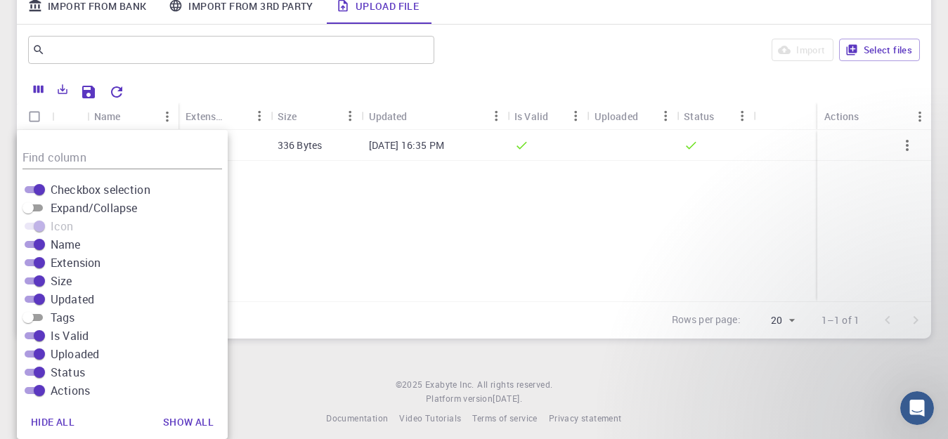
click at [66, 303] on span "Updated" at bounding box center [73, 299] width 44 height 17
click at [65, 303] on input "Updated" at bounding box center [39, 299] width 51 height 17
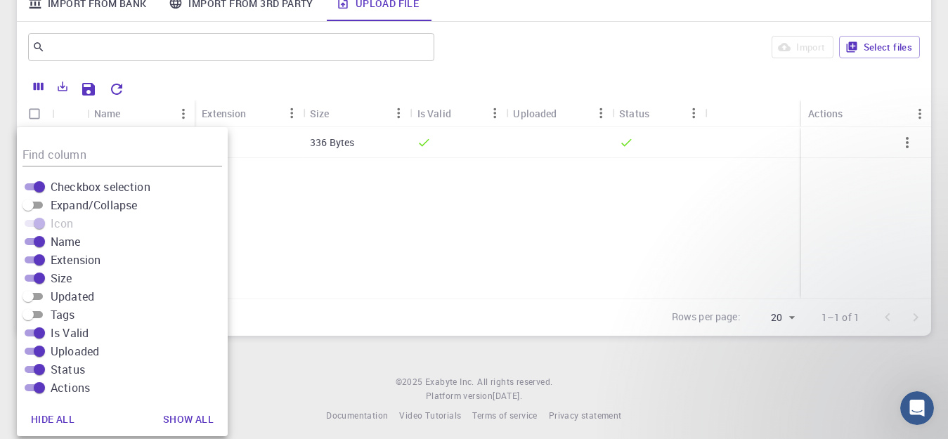
scroll to position [194, 0]
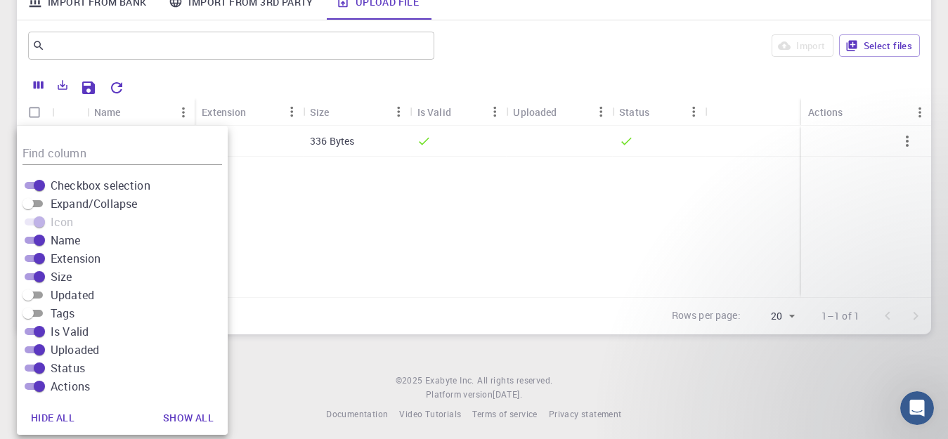
click at [72, 300] on span "Updated" at bounding box center [73, 295] width 44 height 17
click at [53, 300] on input "Updated" at bounding box center [28, 295] width 51 height 17
checkbox input "true"
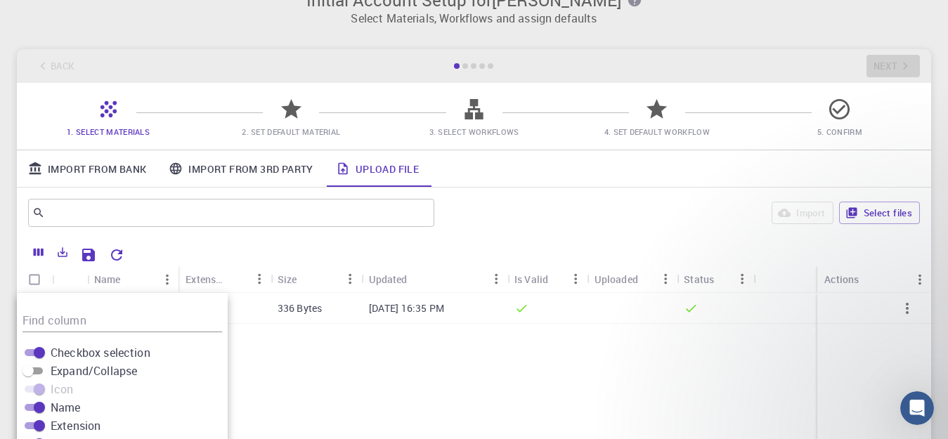
scroll to position [25, 0]
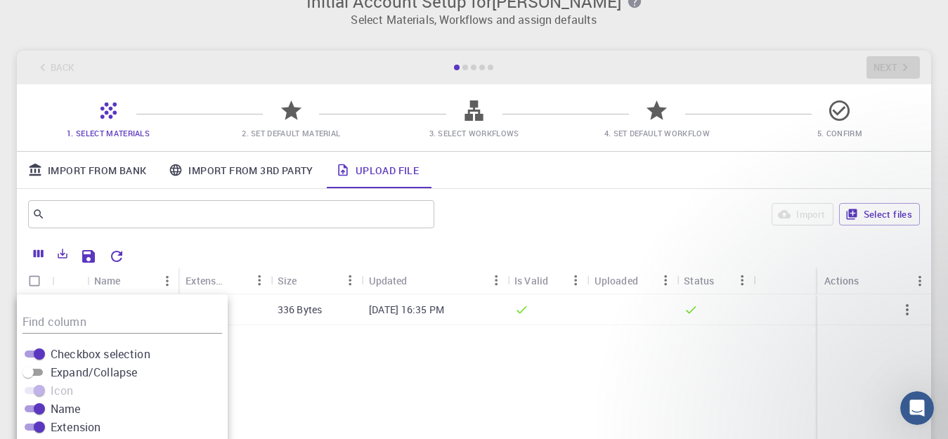
click at [230, 175] on link "Import From 3rd Party" at bounding box center [240, 170] width 166 height 37
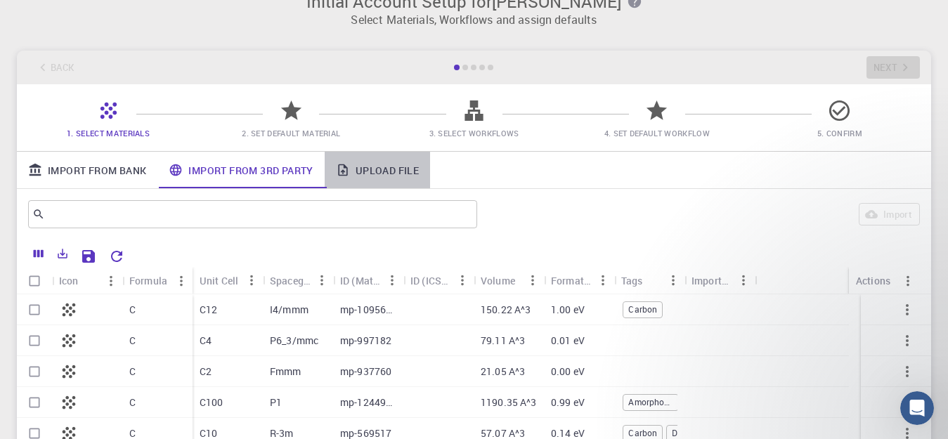
click at [357, 174] on link "Upload File" at bounding box center [377, 170] width 105 height 37
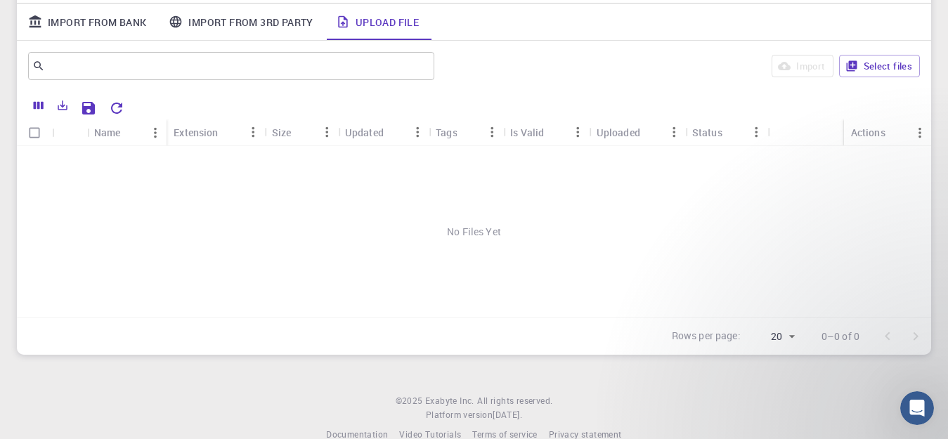
scroll to position [199, 0]
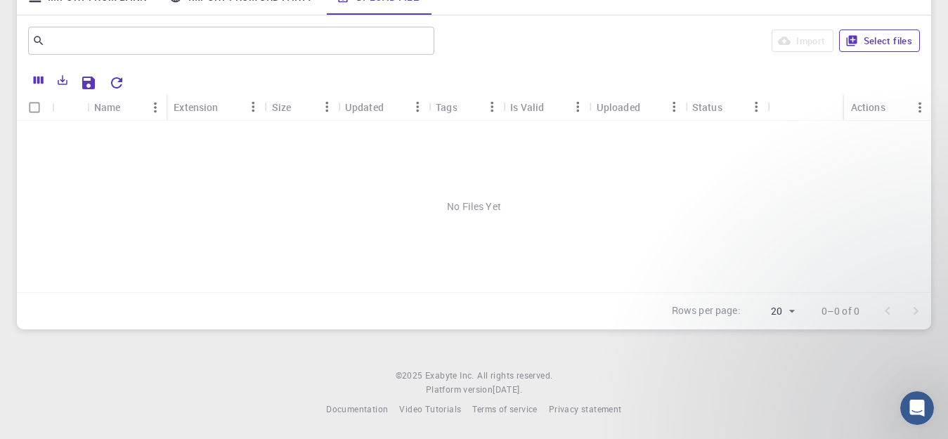
click at [884, 46] on button "Select files" at bounding box center [879, 41] width 81 height 22
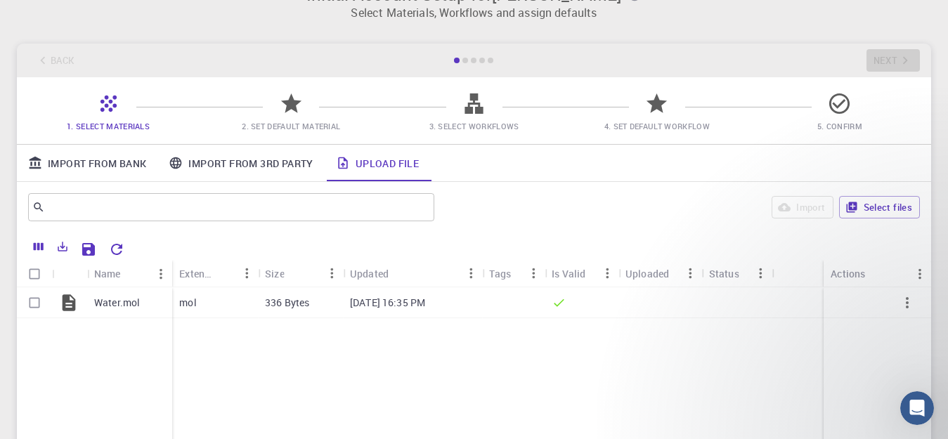
scroll to position [12, 0]
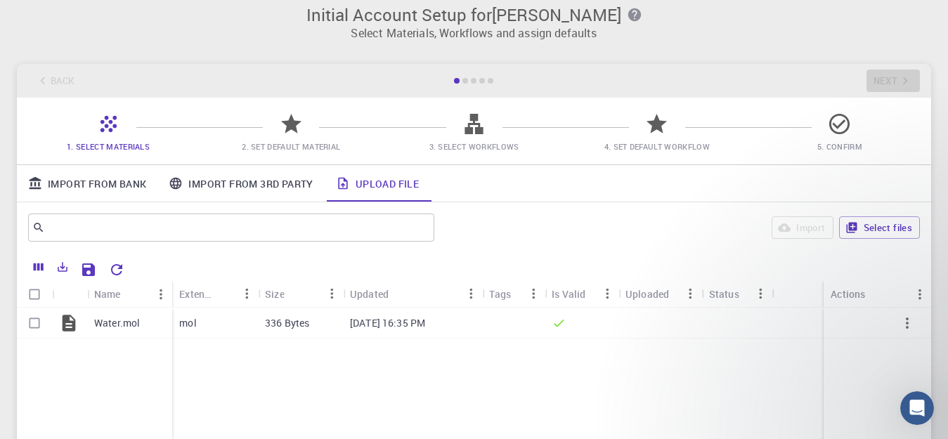
click at [884, 78] on div "Back Next" at bounding box center [474, 81] width 914 height 34
click at [469, 81] on div at bounding box center [473, 81] width 42 height 6
click at [60, 269] on icon "Export" at bounding box center [62, 267] width 13 height 13
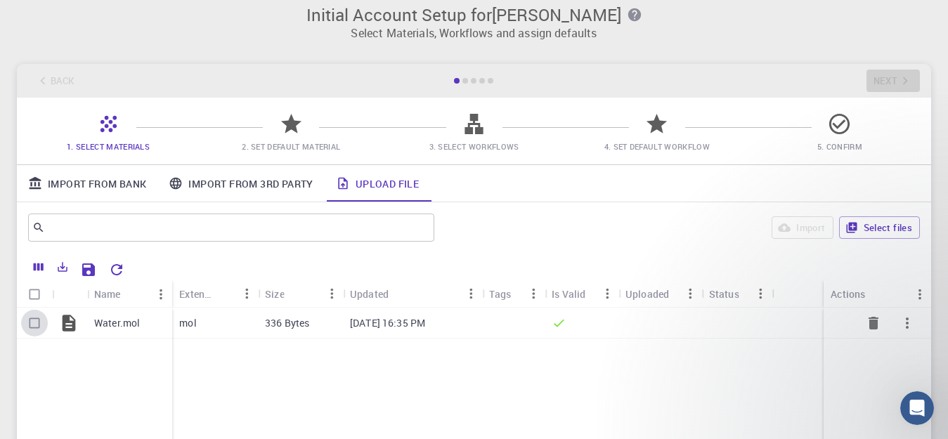
click at [34, 323] on input "Select row" at bounding box center [34, 323] width 27 height 27
checkbox input "true"
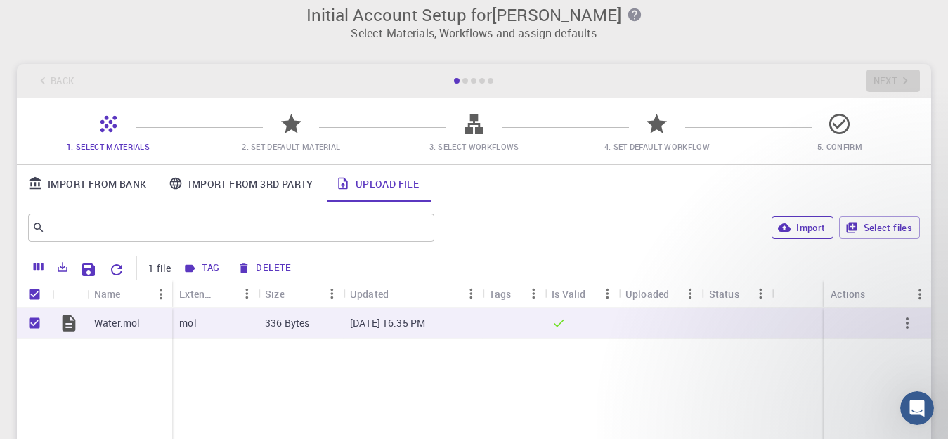
click at [799, 227] on button "Import" at bounding box center [801, 227] width 61 height 22
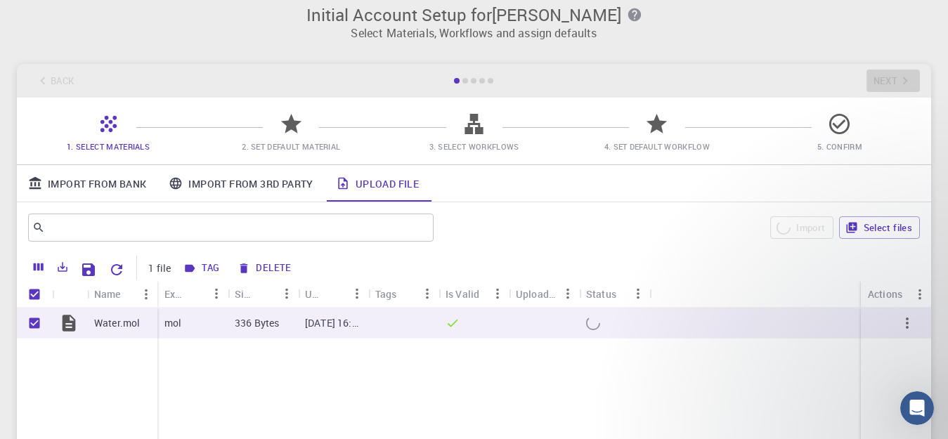
checkbox input "false"
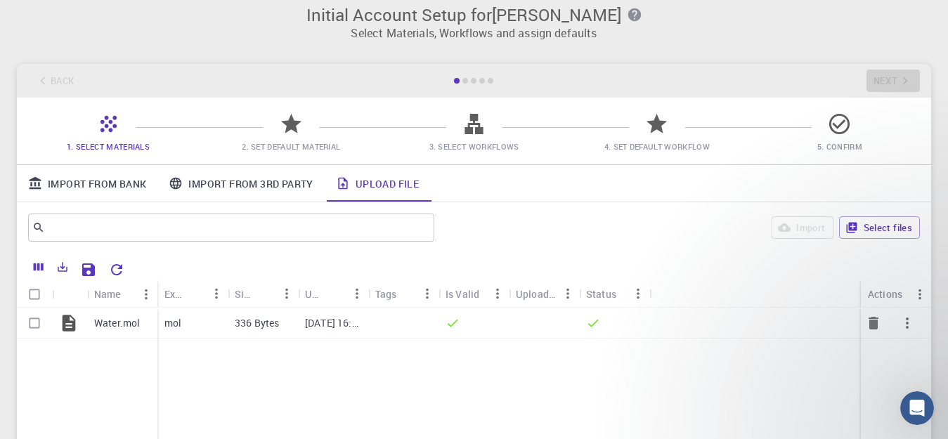
click at [86, 325] on div at bounding box center [69, 323] width 35 height 31
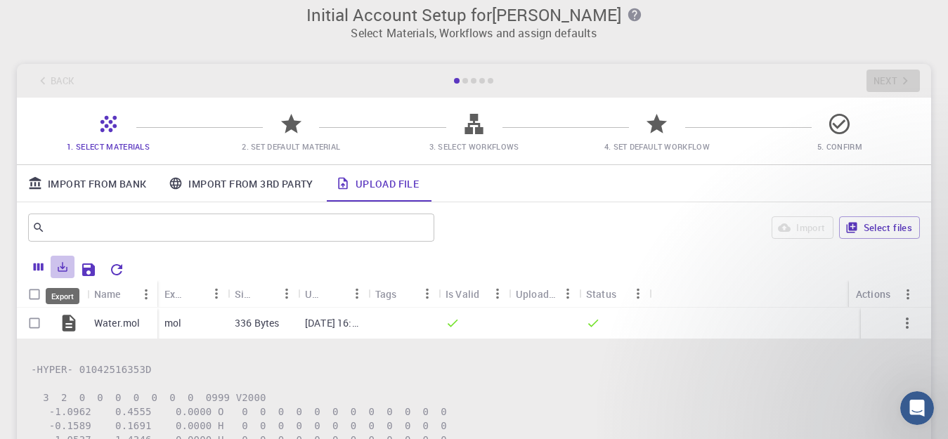
click at [52, 275] on button "Export" at bounding box center [63, 267] width 24 height 22
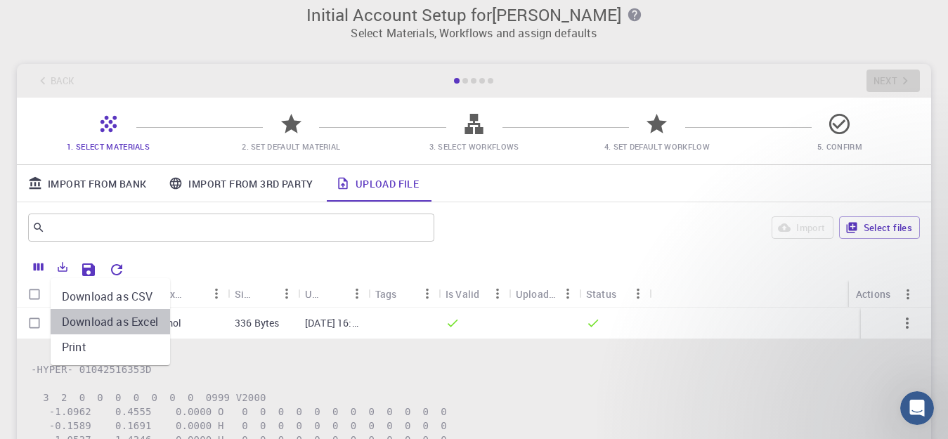
click at [81, 313] on li "Download as Excel" at bounding box center [110, 321] width 119 height 25
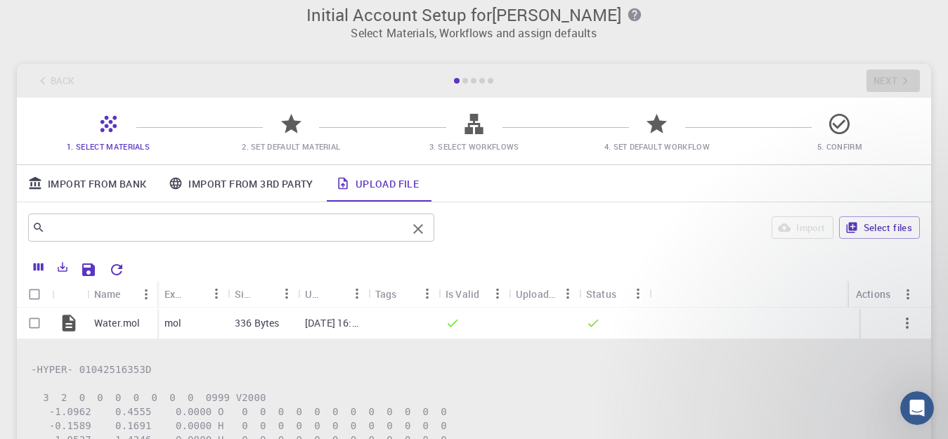
click at [247, 237] on input "text" at bounding box center [226, 228] width 362 height 20
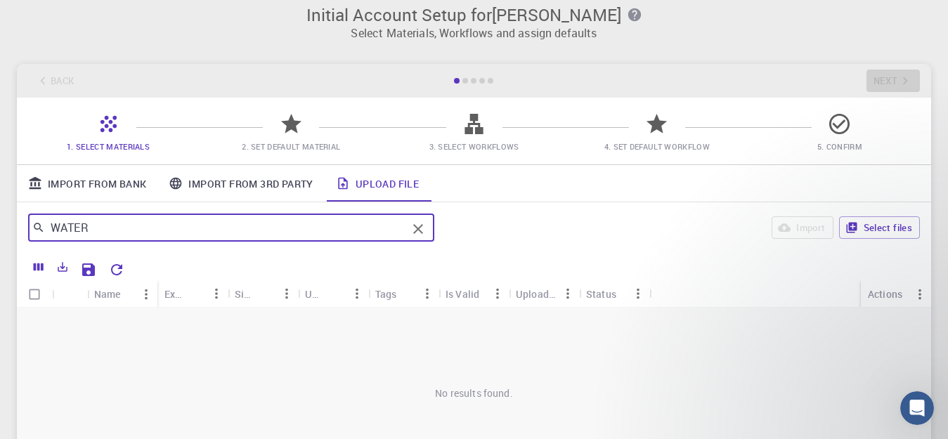
type input "WATER"
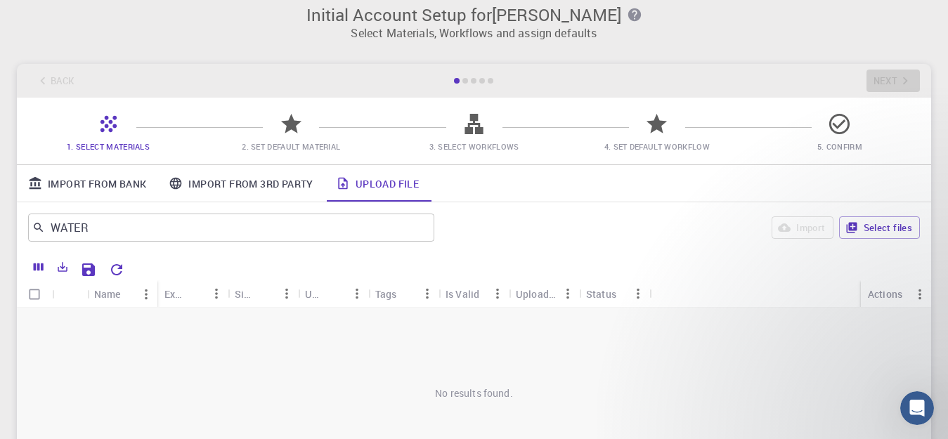
click at [592, 211] on div "Import Select files" at bounding box center [680, 228] width 480 height 34
click at [29, 296] on input "Select all rows" at bounding box center [34, 294] width 27 height 27
click at [34, 299] on input "Select all rows" at bounding box center [34, 294] width 27 height 27
checkbox input "false"
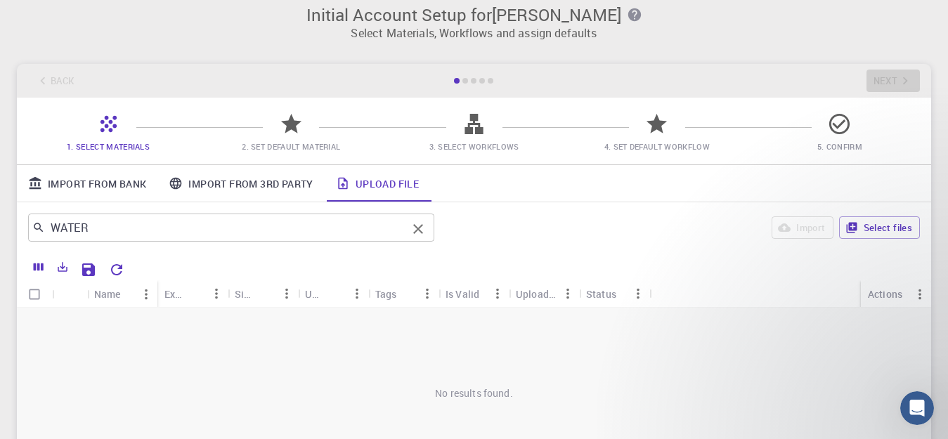
click at [419, 227] on icon "Clear" at bounding box center [418, 229] width 17 height 17
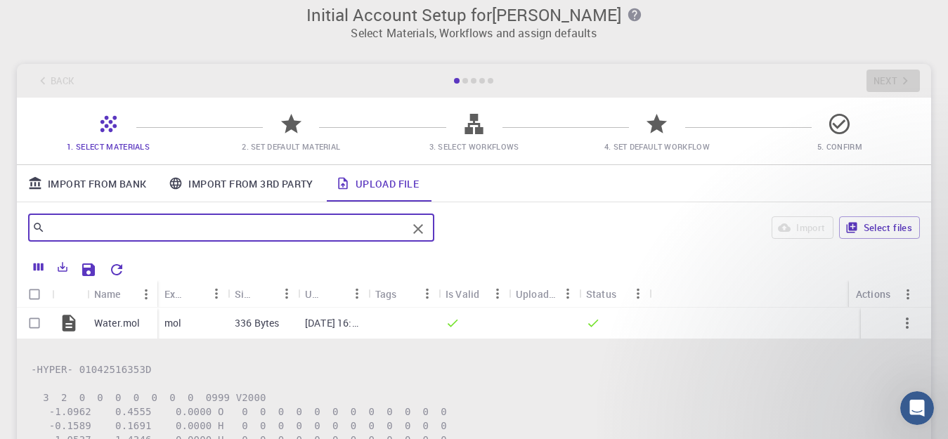
click at [36, 299] on input "Select all rows" at bounding box center [34, 294] width 27 height 27
checkbox input "true"
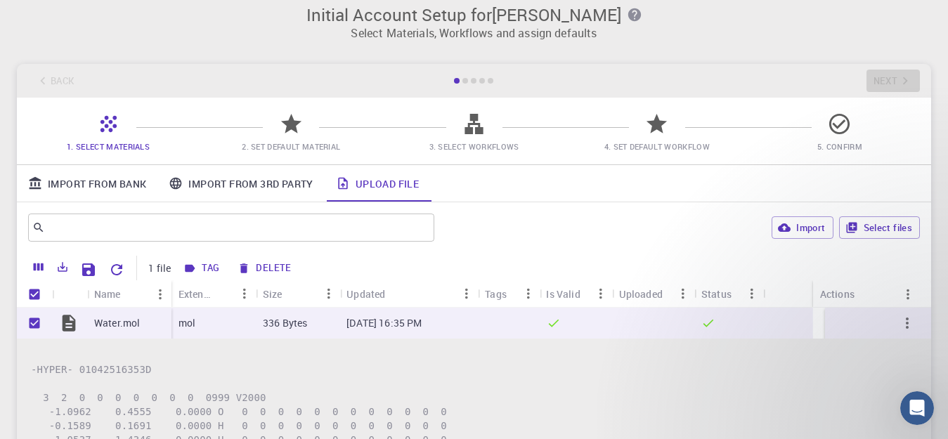
checkbox input "true"
click at [36, 299] on input "Unselect all rows" at bounding box center [34, 294] width 27 height 27
checkbox input "false"
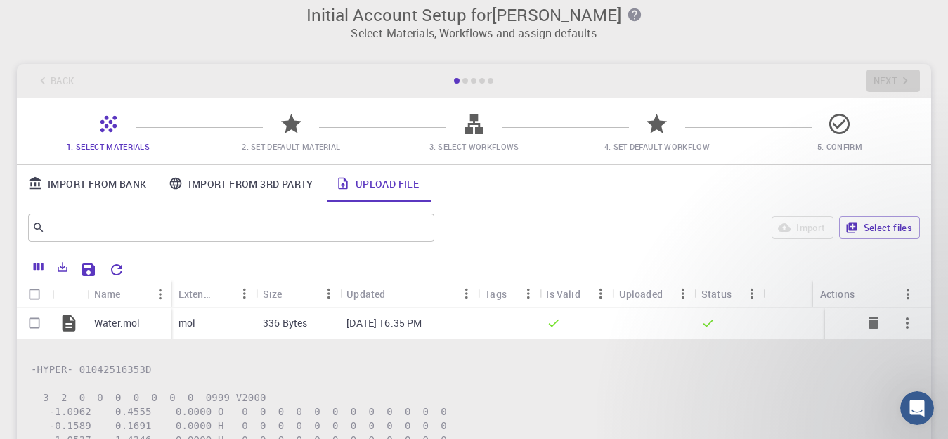
click at [32, 325] on input "Select row" at bounding box center [34, 323] width 27 height 27
checkbox input "true"
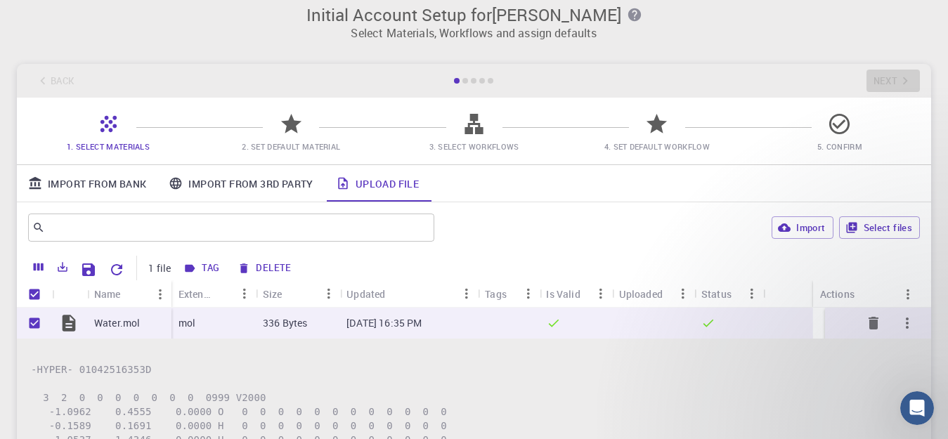
checkbox input "true"
click at [213, 270] on button "Tag" at bounding box center [202, 268] width 46 height 22
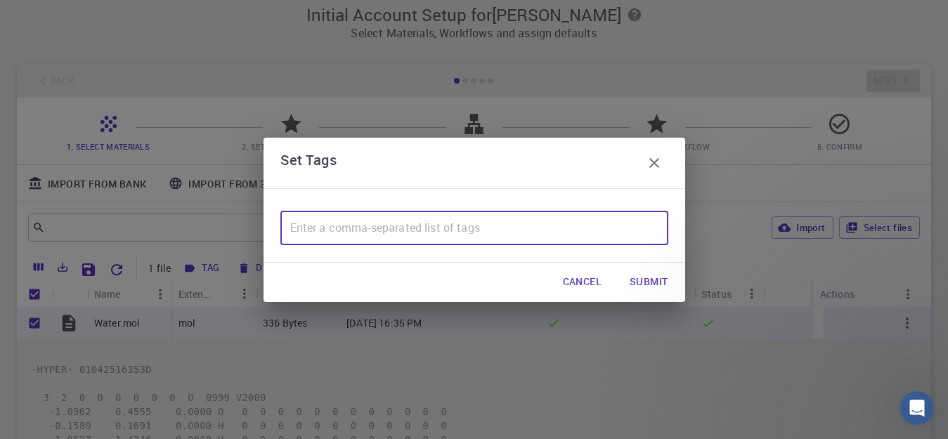
click at [424, 221] on input "text" at bounding box center [474, 228] width 388 height 34
type input ",vjkk"
click at [653, 284] on button "Submit" at bounding box center [648, 282] width 60 height 28
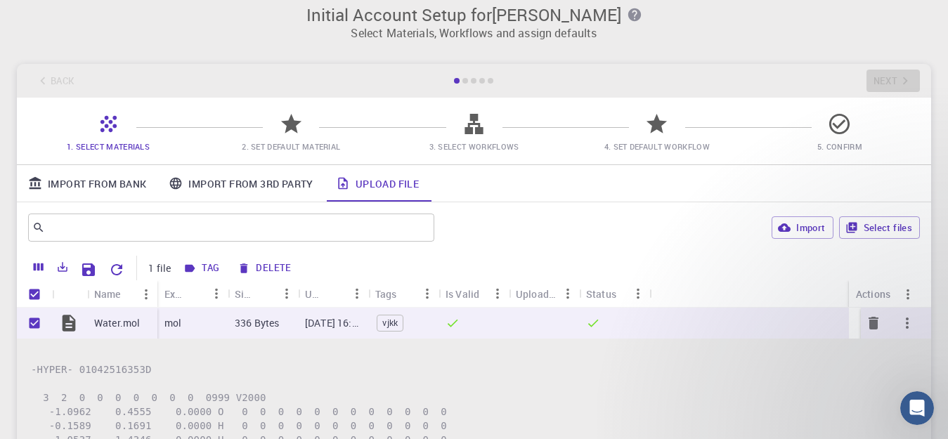
click at [74, 318] on icon at bounding box center [69, 323] width 20 height 20
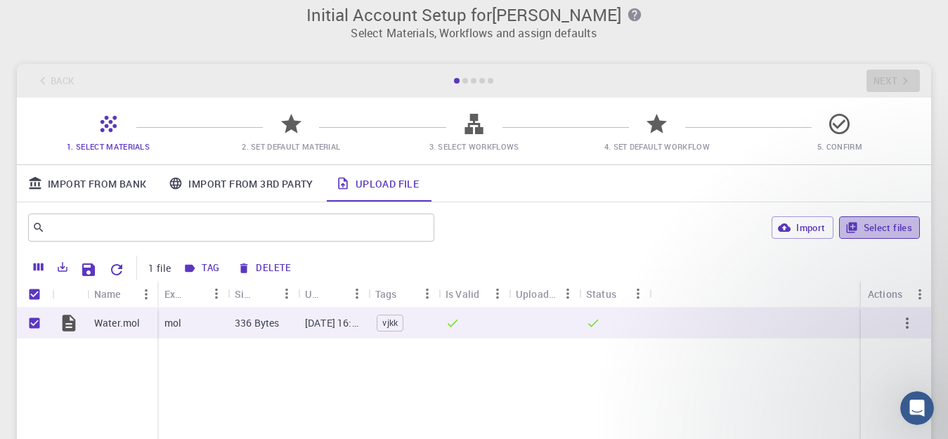
click at [863, 225] on button "Select files" at bounding box center [879, 227] width 81 height 22
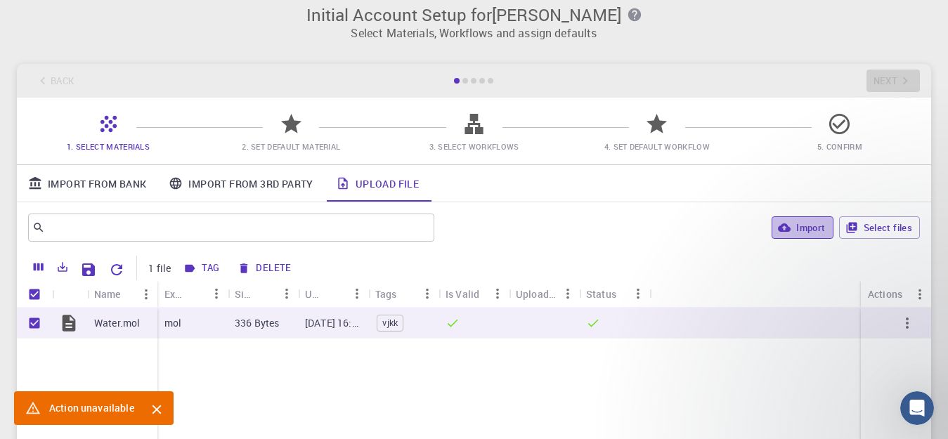
click at [802, 230] on button "Import" at bounding box center [801, 227] width 61 height 22
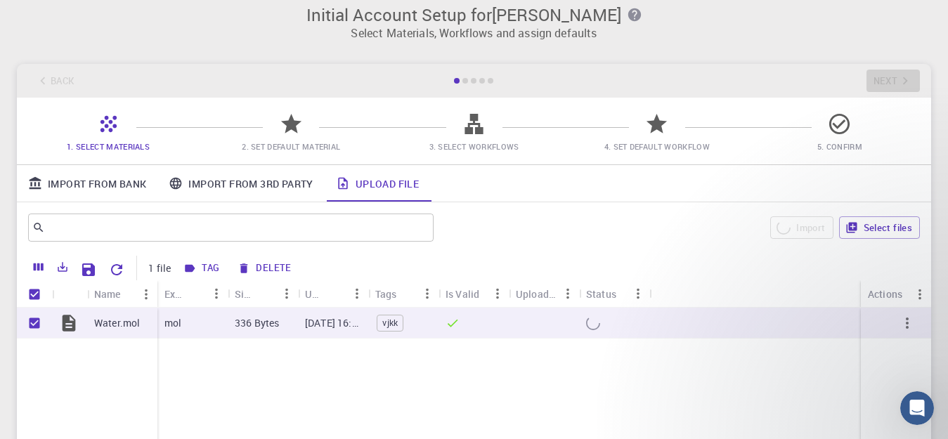
checkbox input "false"
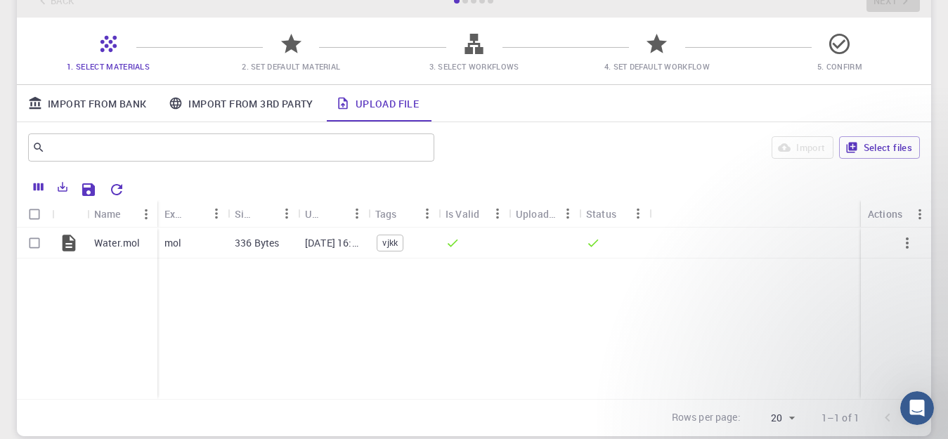
scroll to position [89, 0]
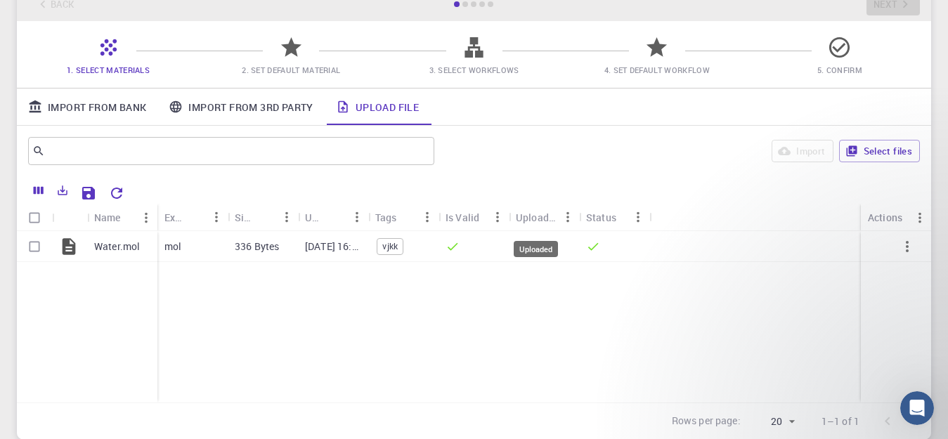
click at [537, 220] on div "Uploaded" at bounding box center [536, 217] width 41 height 27
click at [568, 219] on icon "Menu" at bounding box center [567, 216] width 15 height 15
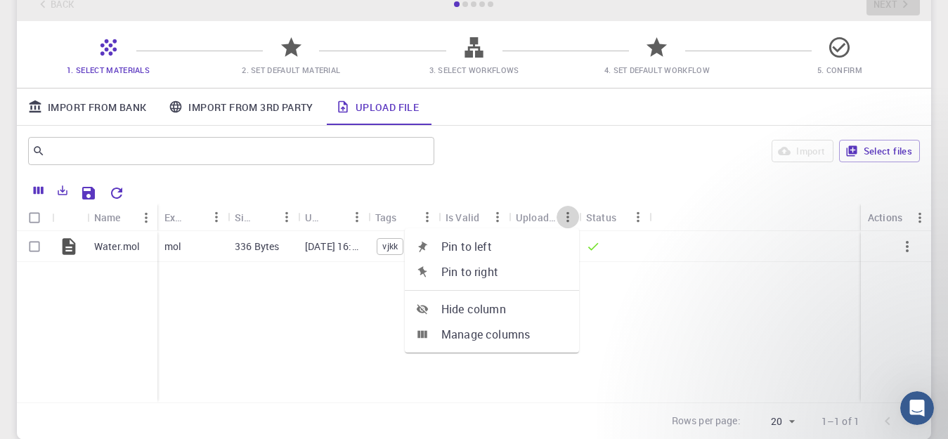
click at [568, 219] on icon "Menu" at bounding box center [567, 216] width 15 height 15
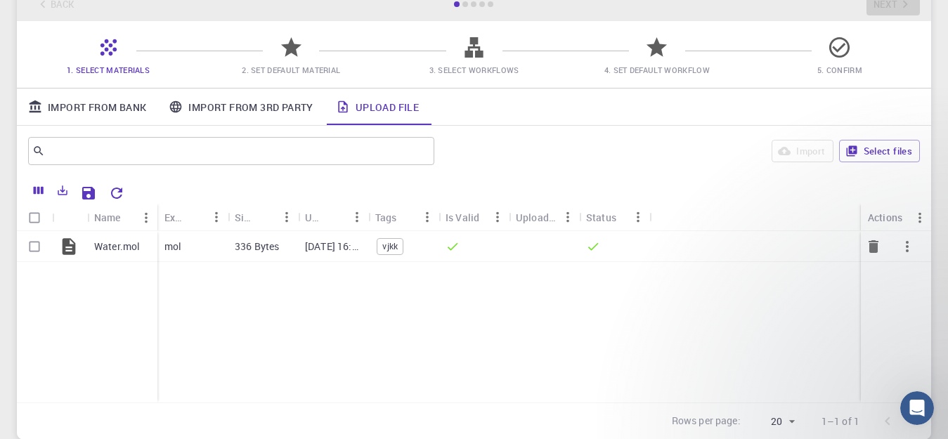
click at [334, 249] on p "Jan 4, 2025, 16:35 PM" at bounding box center [333, 247] width 56 height 14
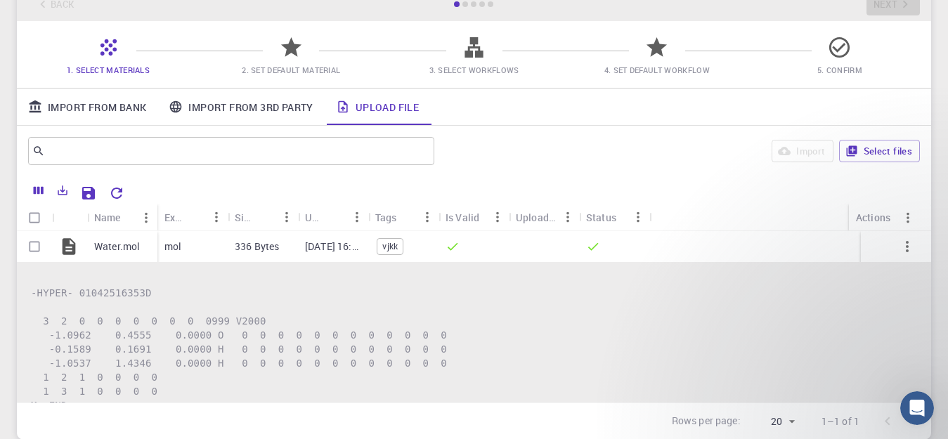
scroll to position [0, 0]
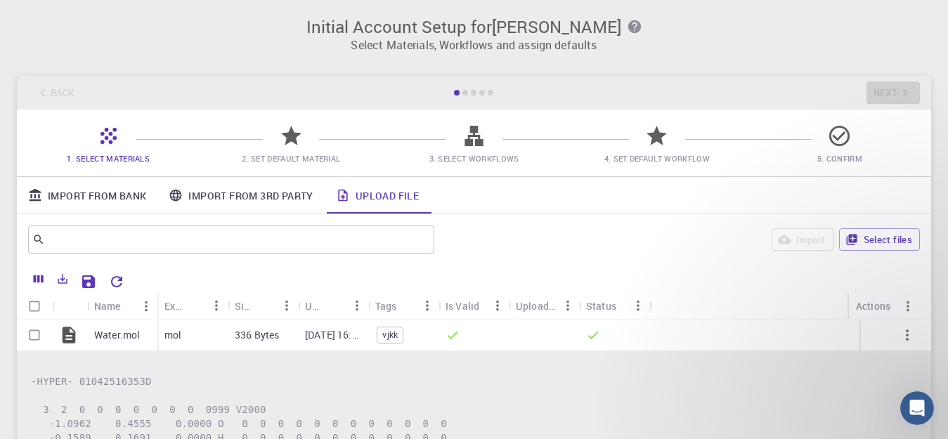
click at [882, 96] on div "Back Next" at bounding box center [474, 93] width 914 height 34
click at [109, 287] on icon "Reset Explorer Settings" at bounding box center [116, 281] width 17 height 17
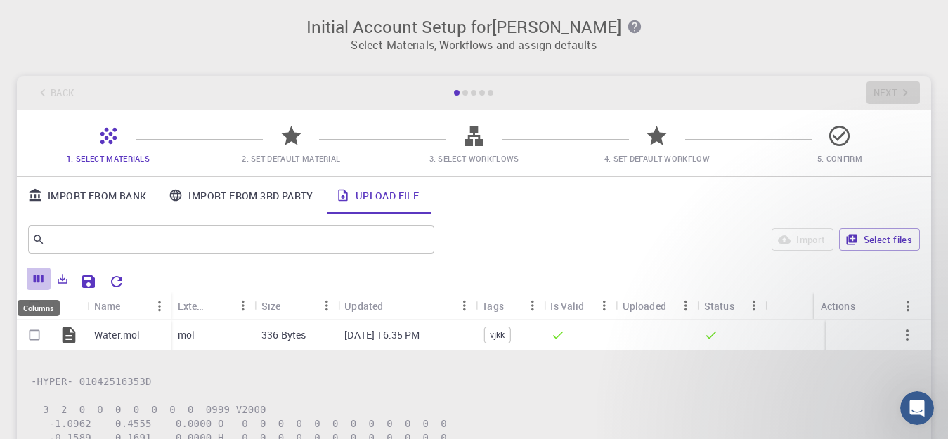
click at [40, 280] on icon "Columns" at bounding box center [38, 279] width 13 height 13
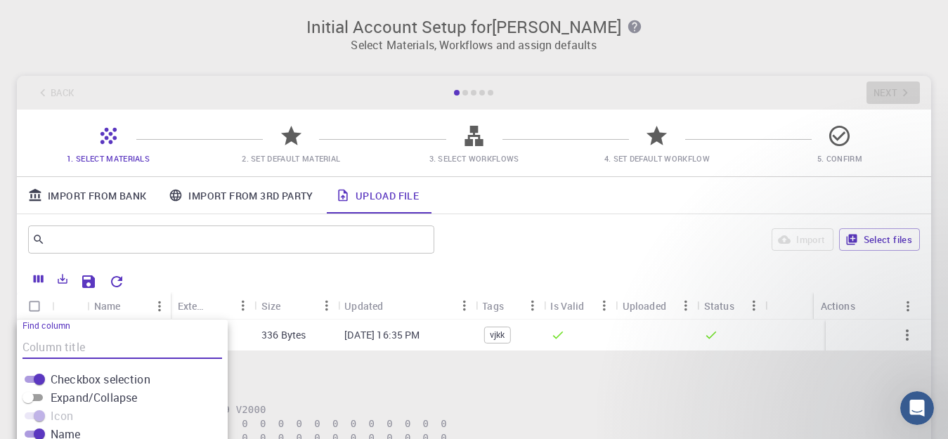
scroll to position [190, 0]
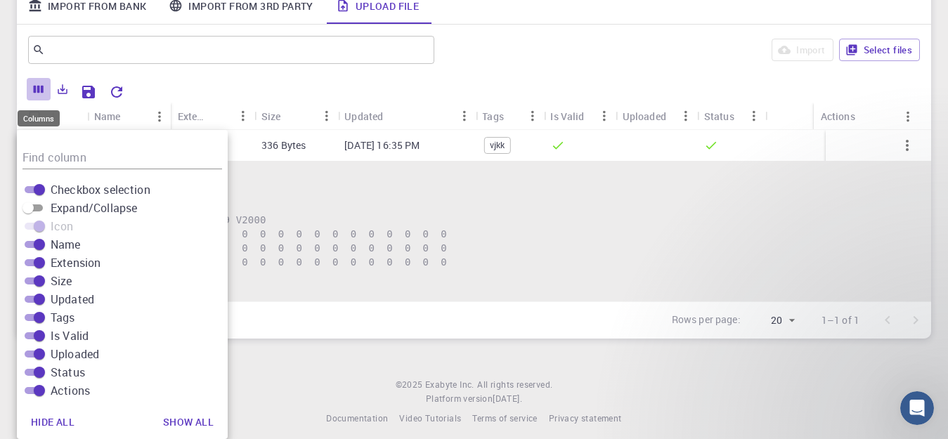
click at [36, 91] on icon "Columns" at bounding box center [39, 90] width 10 height 8
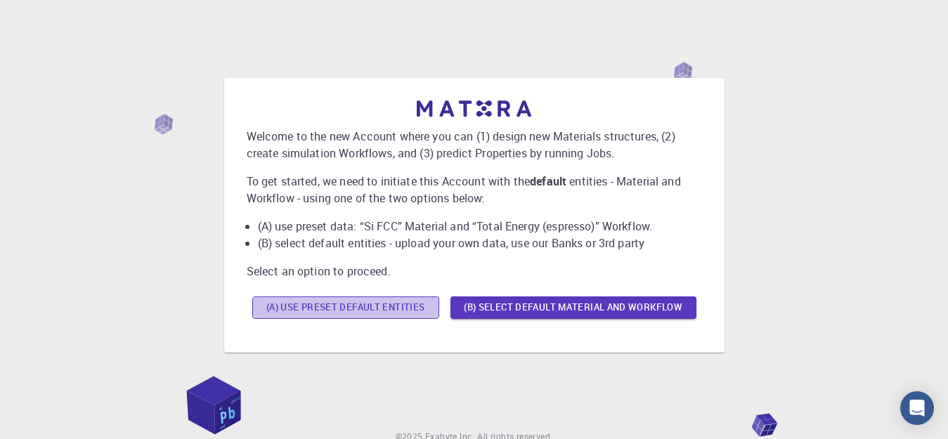
click at [355, 316] on button "(A) Use preset default entities" at bounding box center [345, 307] width 187 height 22
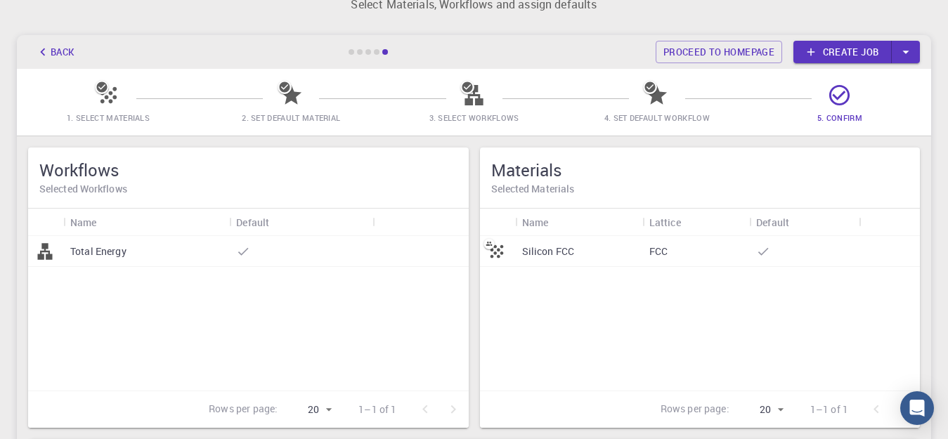
scroll to position [39, 0]
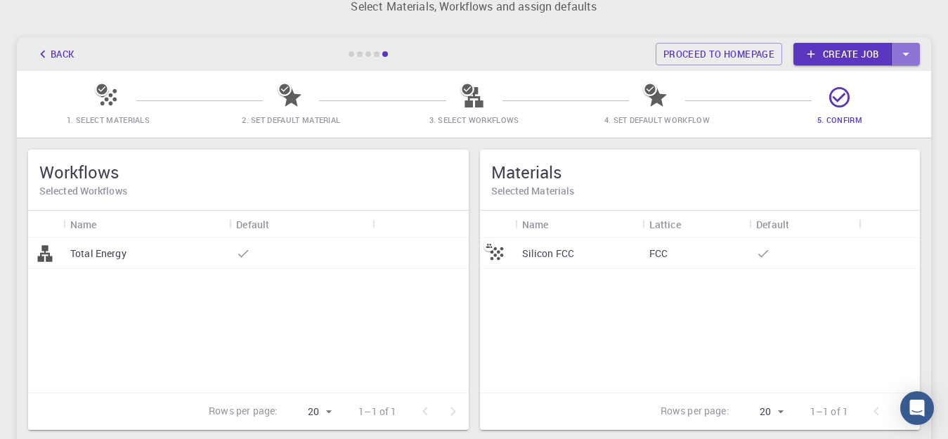
click at [900, 58] on icon "button" at bounding box center [905, 53] width 15 height 15
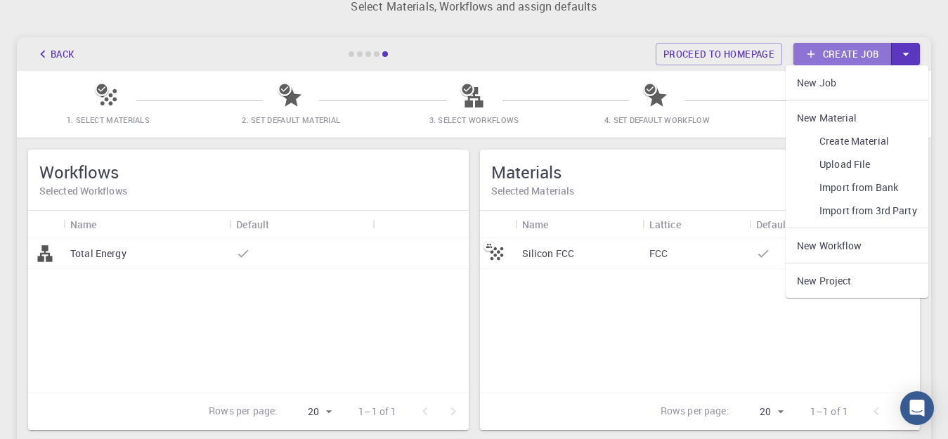
click at [840, 53] on link "Create job" at bounding box center [842, 54] width 98 height 22
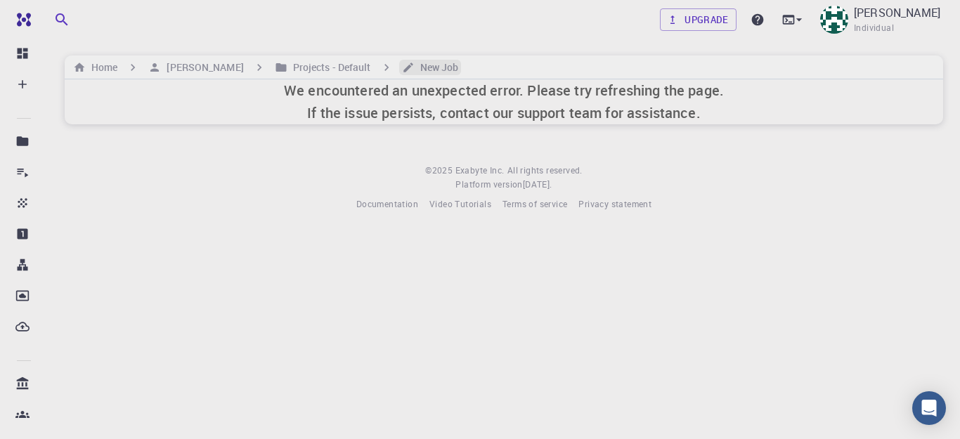
click at [426, 66] on h6 "New Job" at bounding box center [436, 67] width 44 height 15
click at [421, 68] on h6 "New Job" at bounding box center [436, 67] width 44 height 15
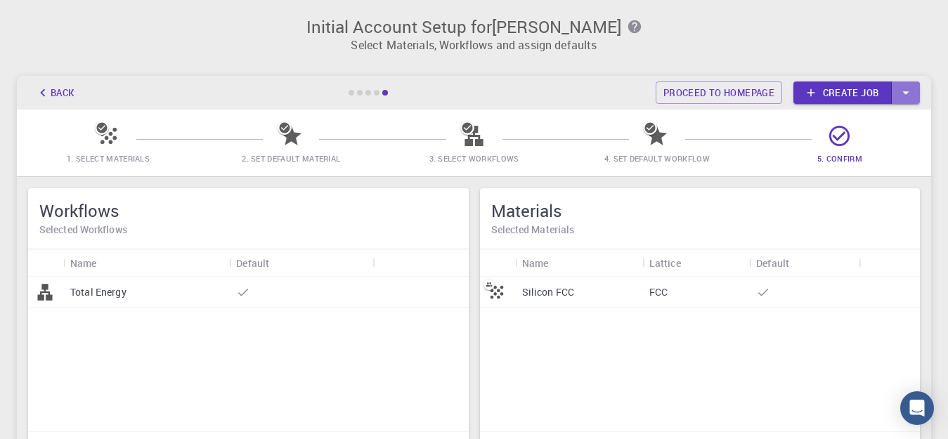
click at [907, 96] on icon "button" at bounding box center [905, 92] width 15 height 15
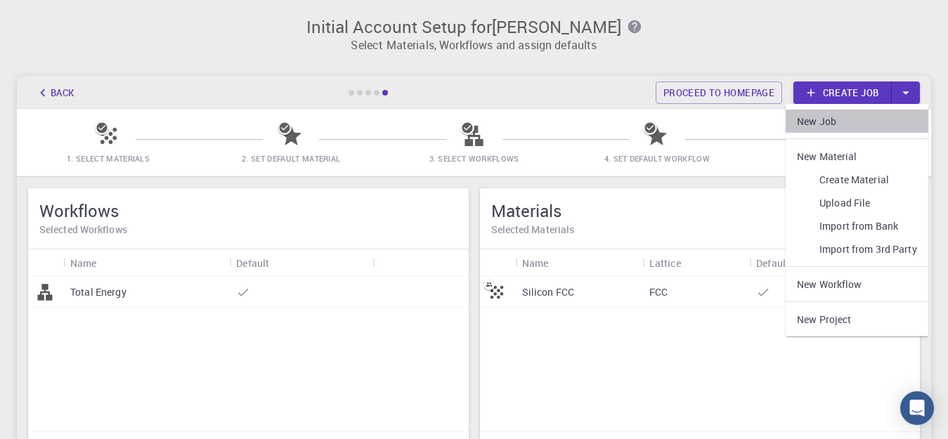
click at [834, 132] on link "New Job" at bounding box center [856, 121] width 143 height 23
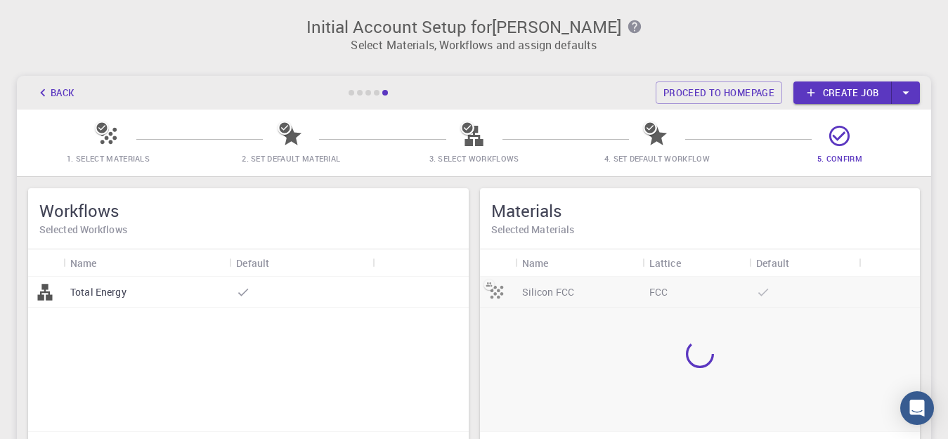
click at [908, 93] on icon "button" at bounding box center [905, 92] width 15 height 15
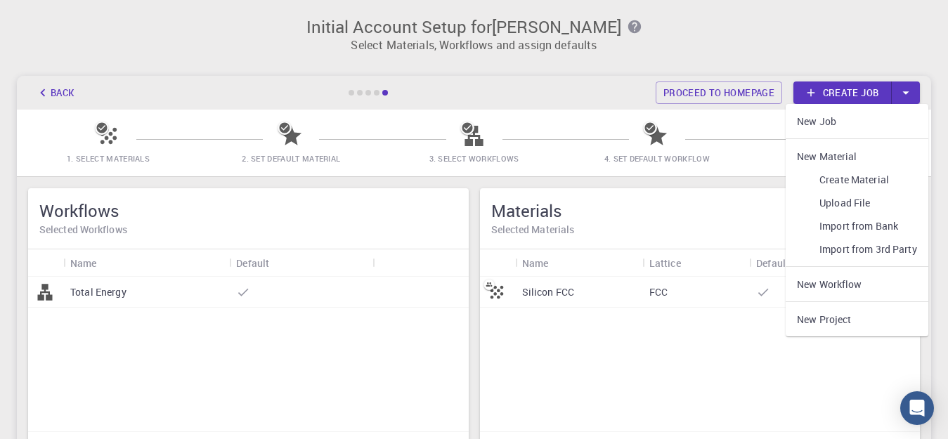
click at [858, 208] on link "Upload File" at bounding box center [856, 202] width 143 height 23
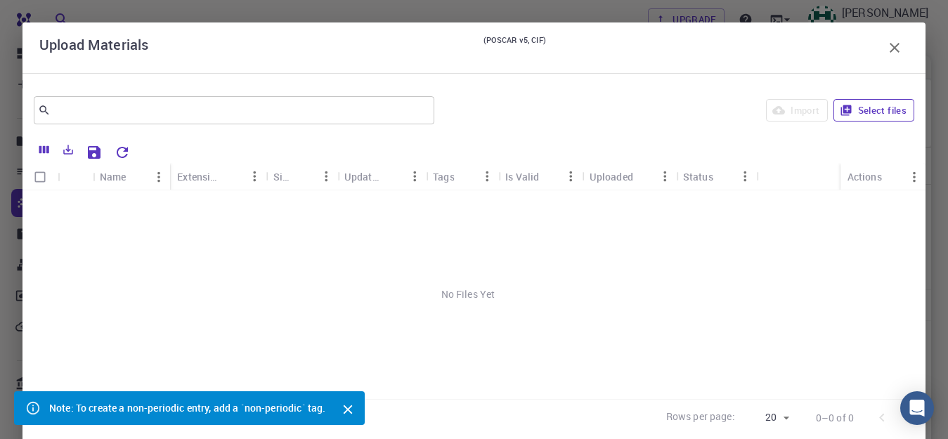
click at [863, 102] on button "Select files" at bounding box center [873, 110] width 81 height 22
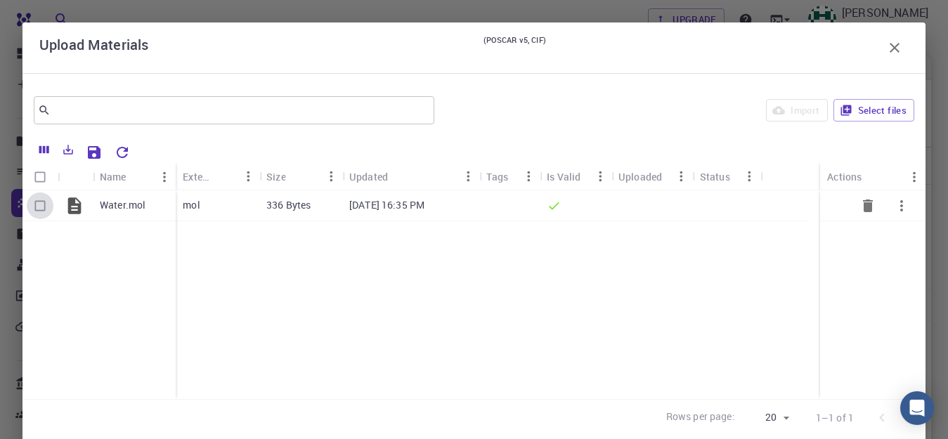
click at [36, 209] on input "Select row" at bounding box center [40, 205] width 27 height 27
checkbox input "true"
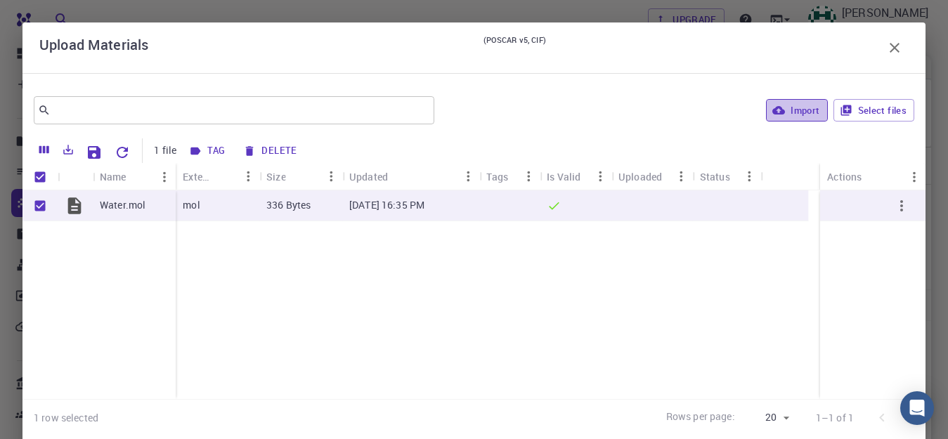
click at [777, 109] on button "Import" at bounding box center [796, 110] width 61 height 22
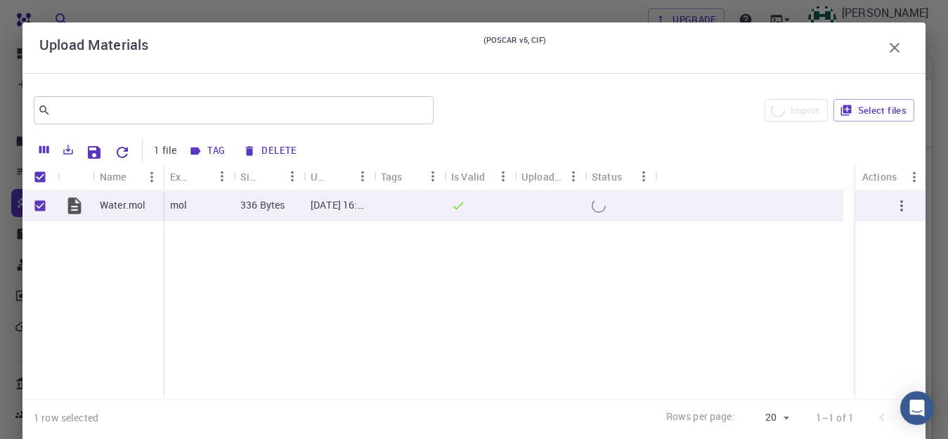
checkbox input "false"
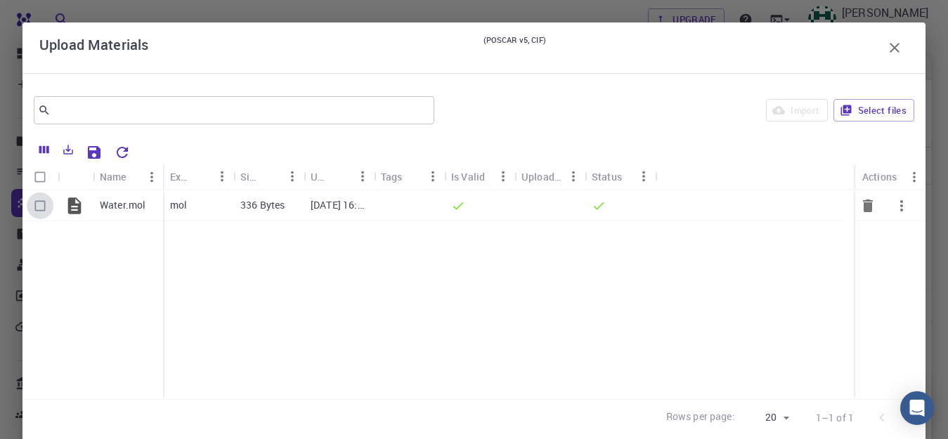
click at [38, 204] on input "Select row" at bounding box center [40, 205] width 27 height 27
checkbox input "true"
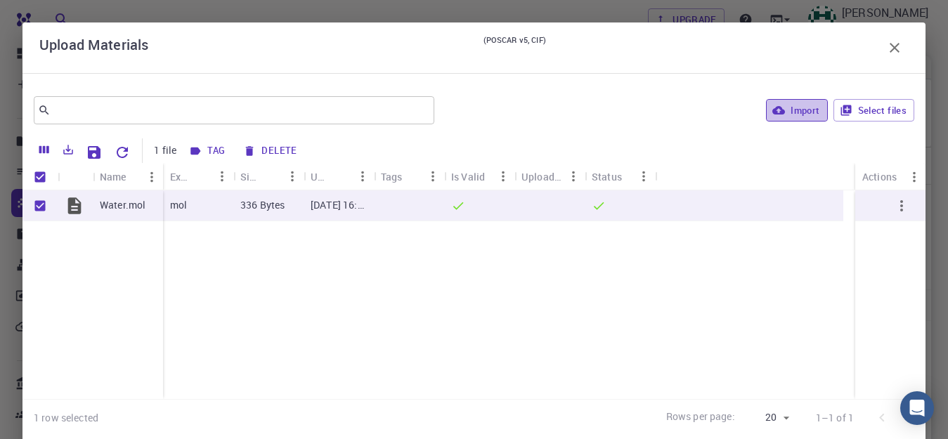
click at [789, 109] on button "Import" at bounding box center [796, 110] width 61 height 22
checkbox input "false"
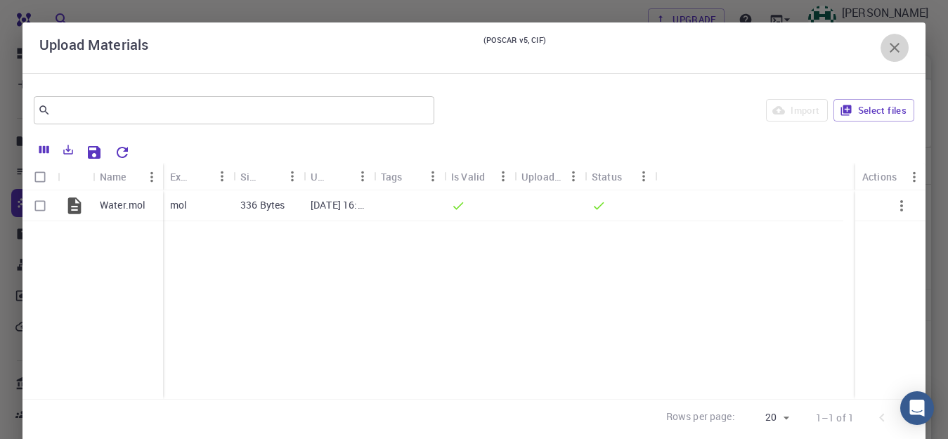
click at [889, 49] on icon "button" at bounding box center [894, 47] width 17 height 17
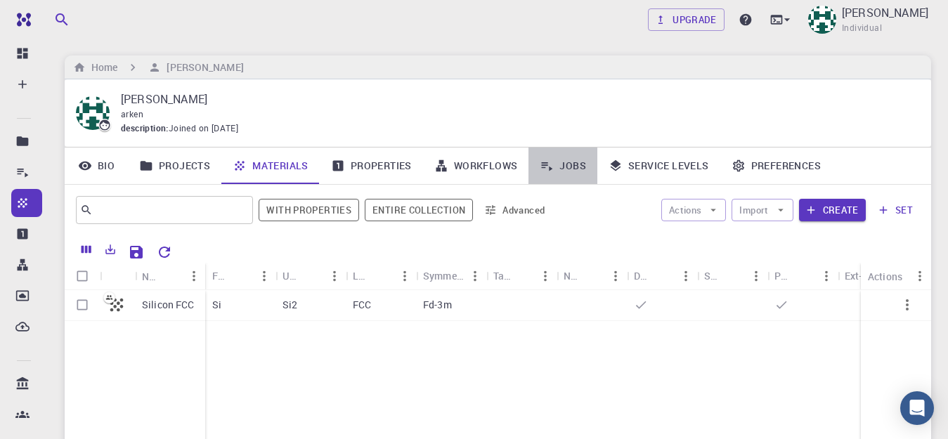
click at [544, 168] on icon at bounding box center [547, 166] width 11 height 9
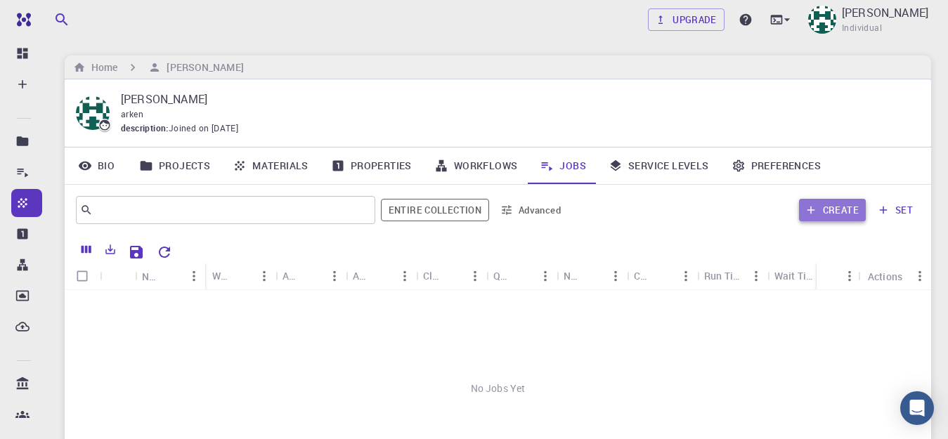
click at [851, 213] on button "Create" at bounding box center [832, 210] width 67 height 22
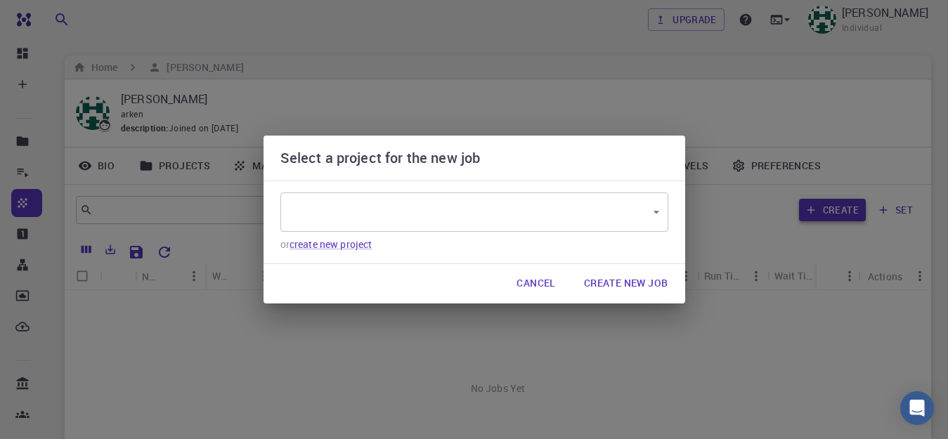
type input "uKydDBpDJC47oPYSm"
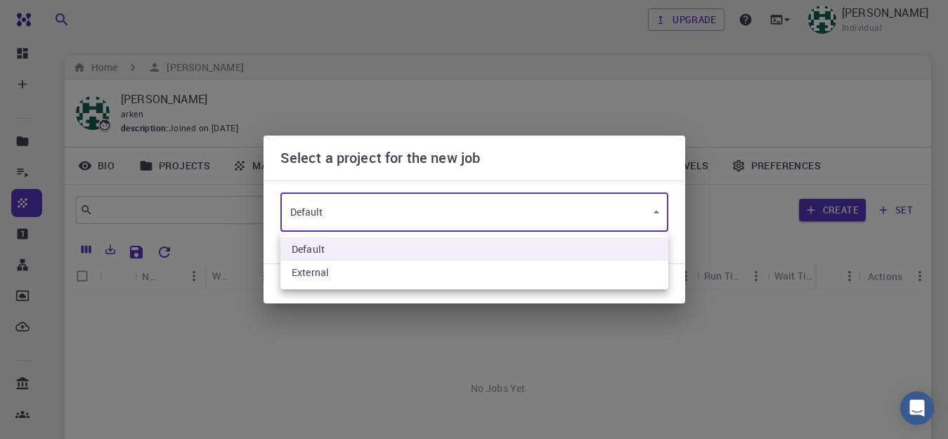
click at [661, 204] on body "Free Dashboard Create New Job New Material Create Material Upload File Import f…" at bounding box center [474, 323] width 948 height 646
click at [661, 204] on div at bounding box center [474, 219] width 948 height 439
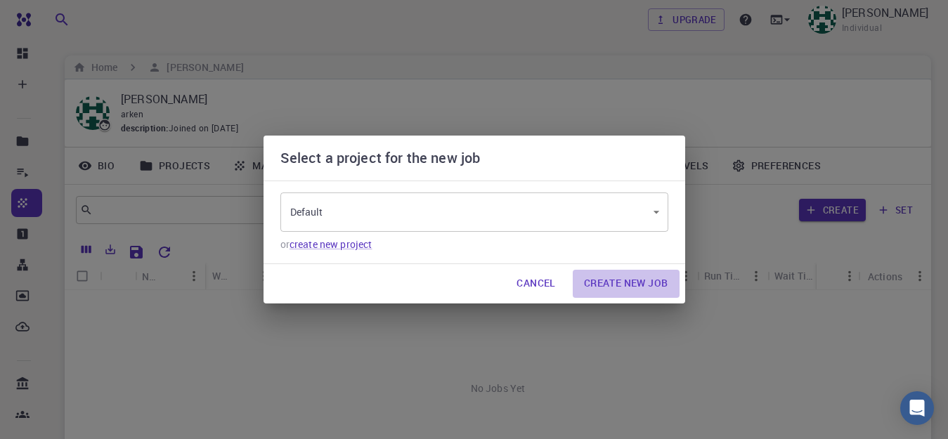
click at [641, 282] on button "Create New Job" at bounding box center [626, 284] width 107 height 28
